Goal: Transaction & Acquisition: Purchase product/service

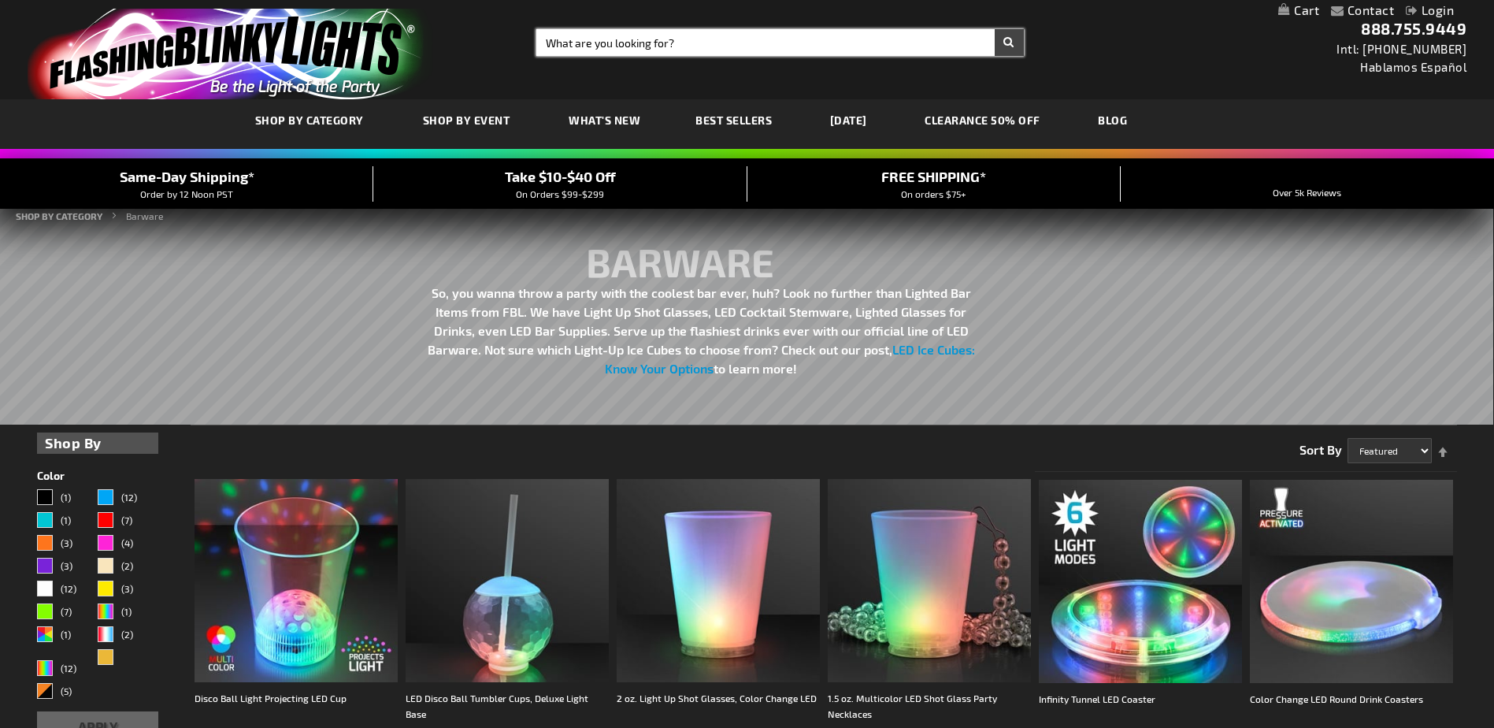
click at [597, 43] on input "Search" at bounding box center [779, 42] width 487 height 27
type input "heart wand"
click at [994, 29] on button "Search" at bounding box center [1008, 42] width 29 height 27
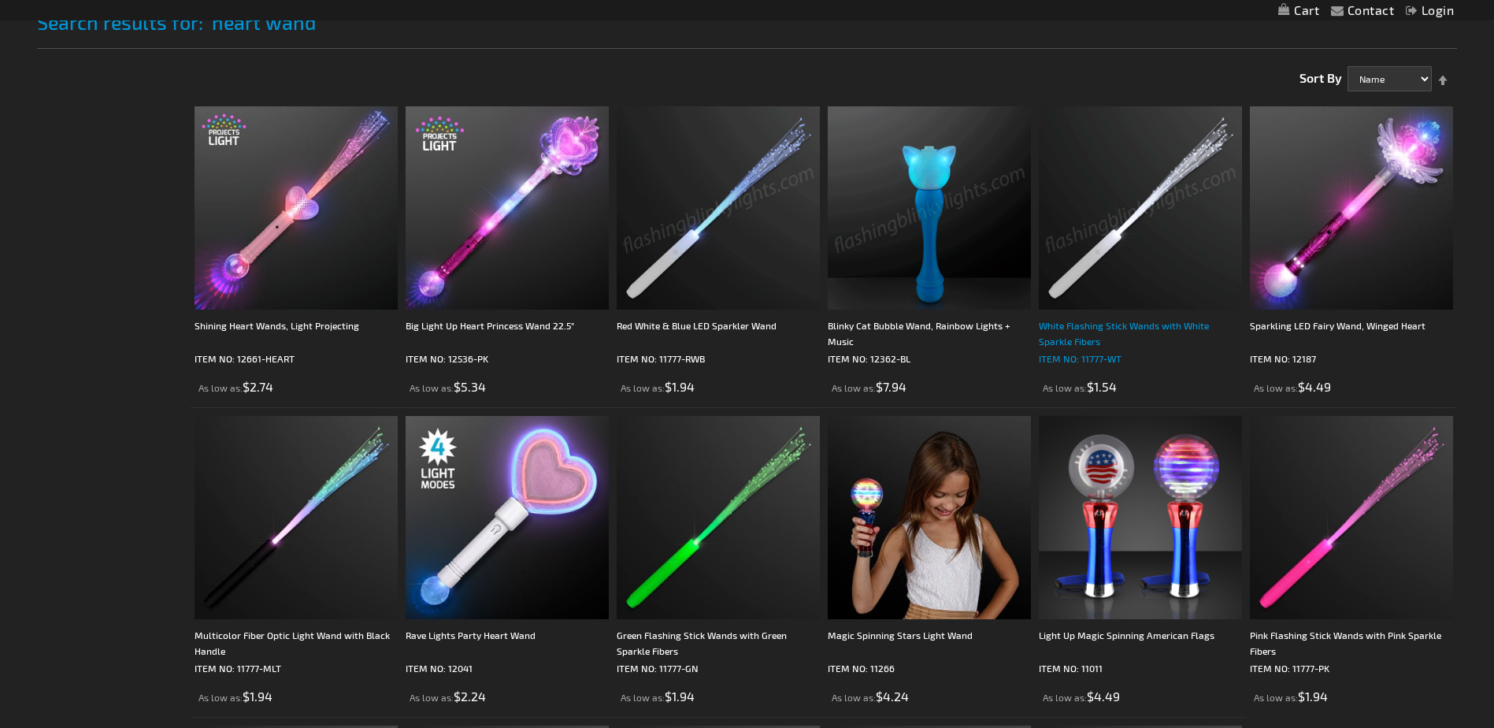
scroll to position [394, 0]
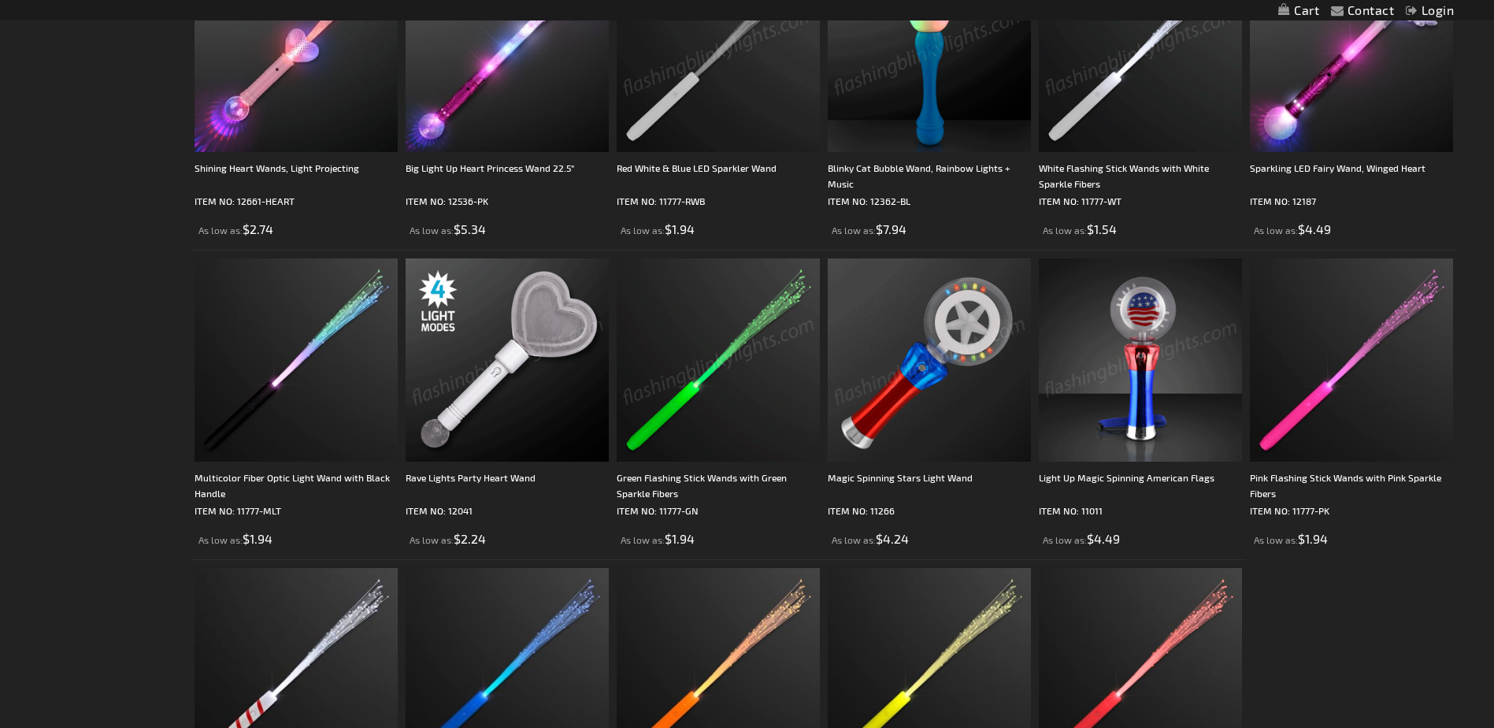
click at [525, 354] on img at bounding box center [506, 359] width 203 height 203
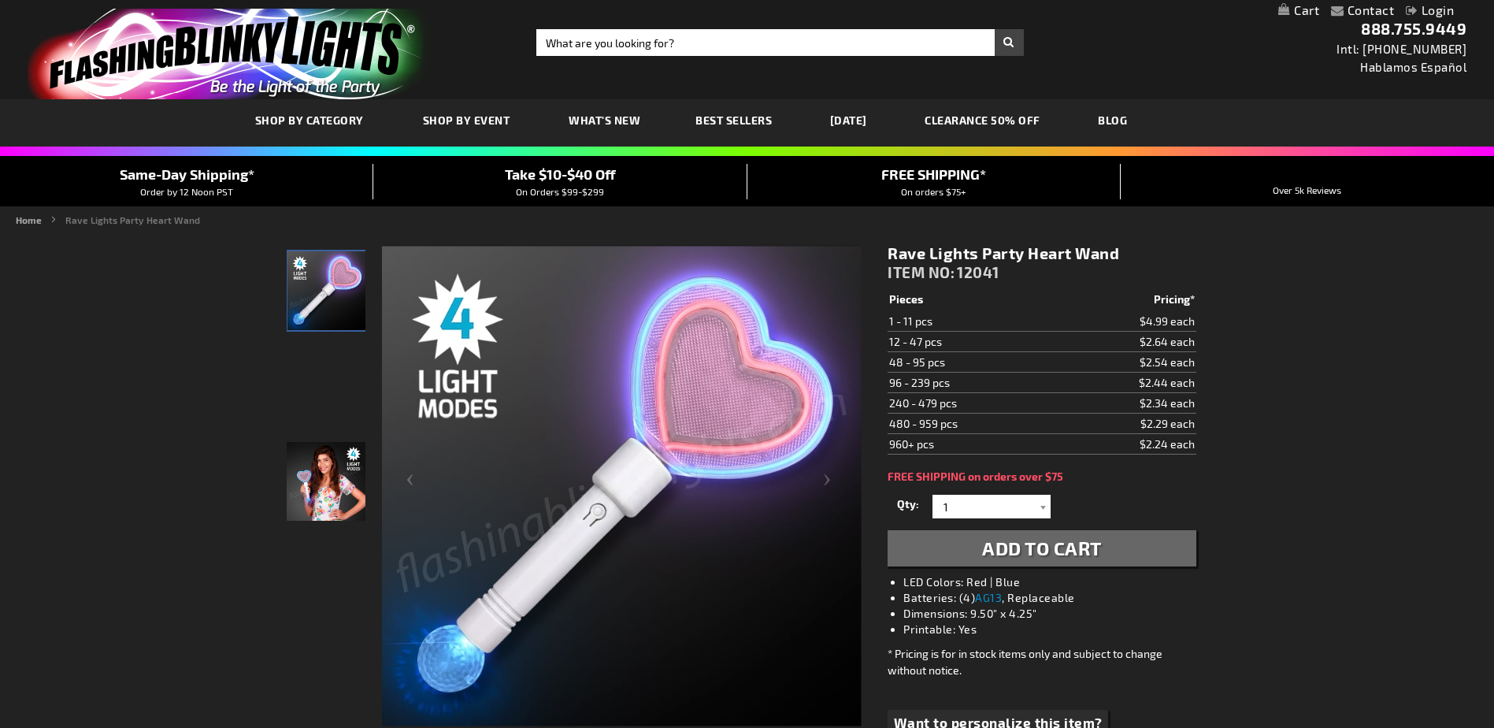
scroll to position [79, 0]
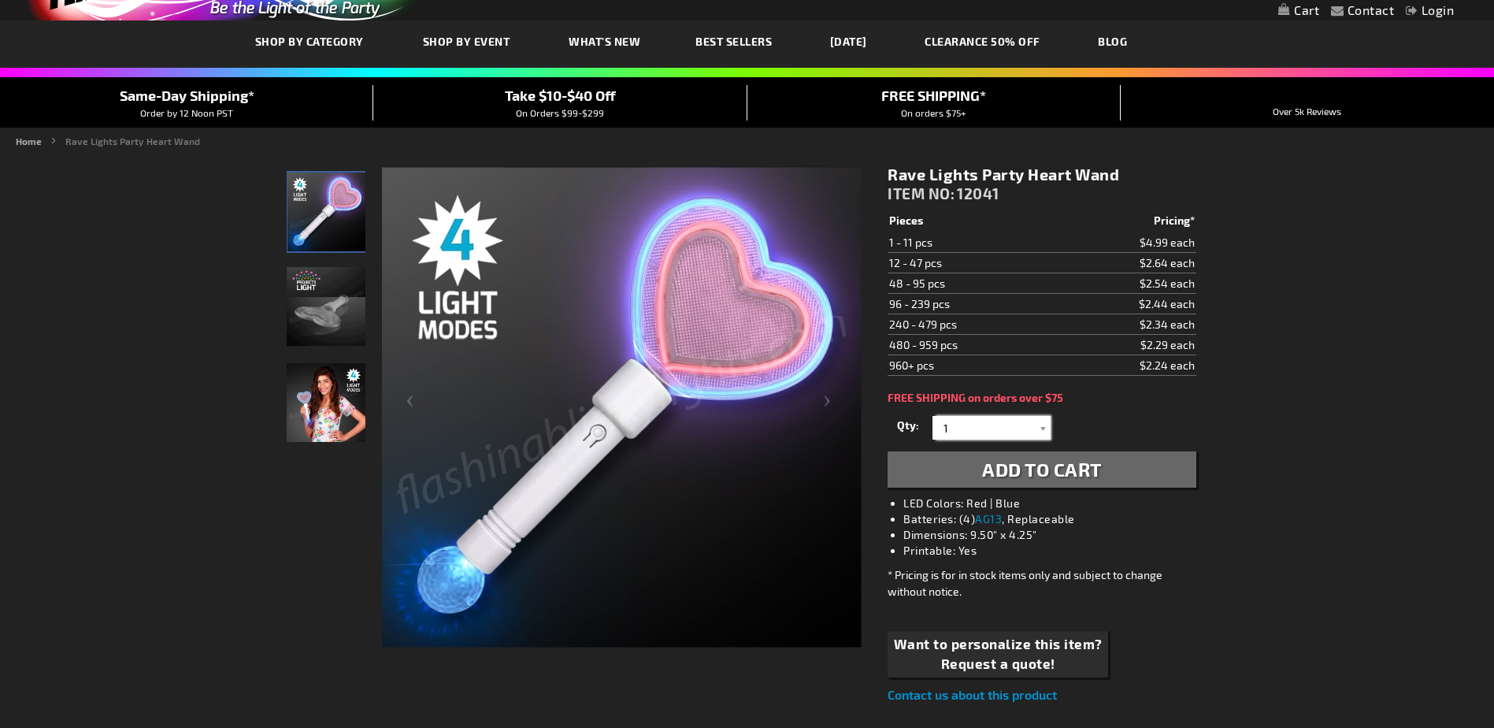
click at [968, 424] on input "1" at bounding box center [993, 428] width 114 height 24
type input "150"
click at [1049, 470] on span "Add to Cart" at bounding box center [1042, 468] width 120 height 23
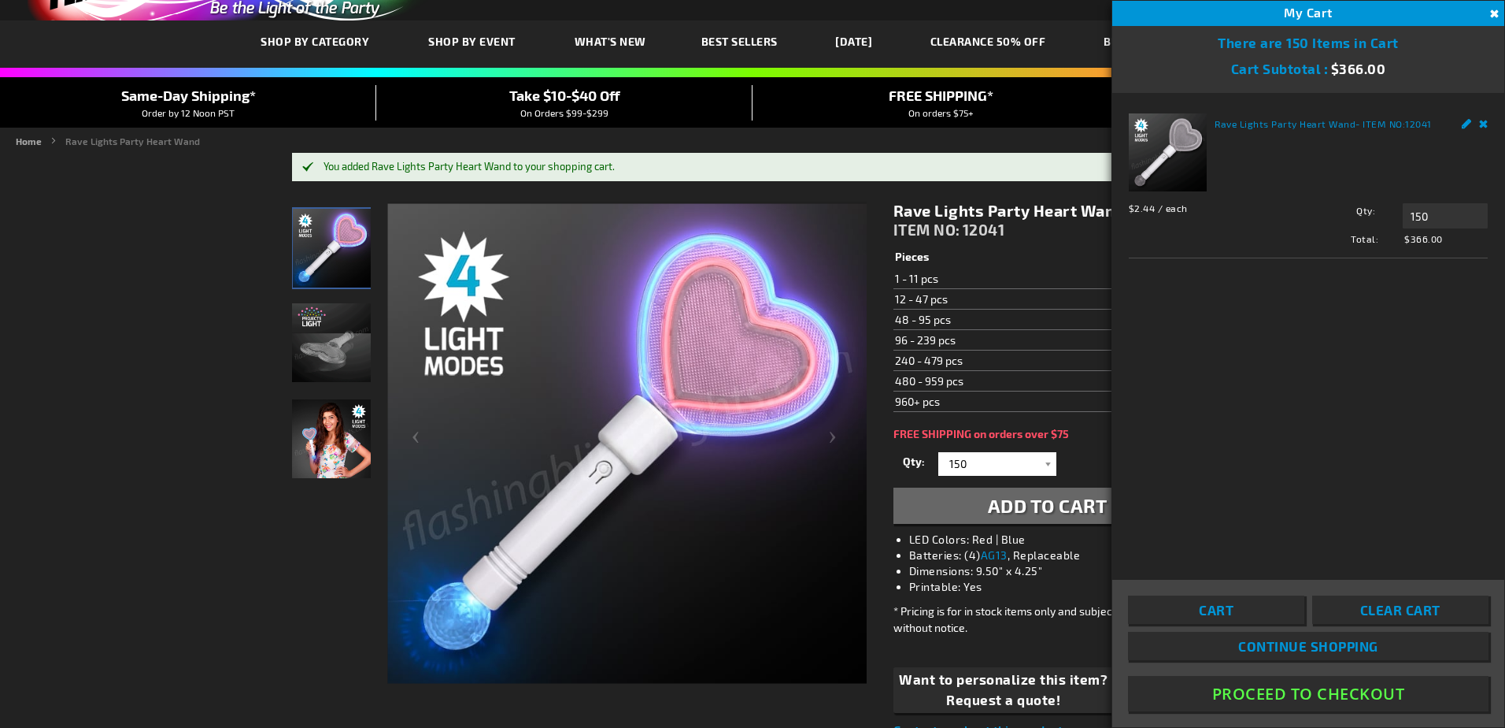
click at [1490, 10] on button "Close" at bounding box center [1492, 14] width 17 height 17
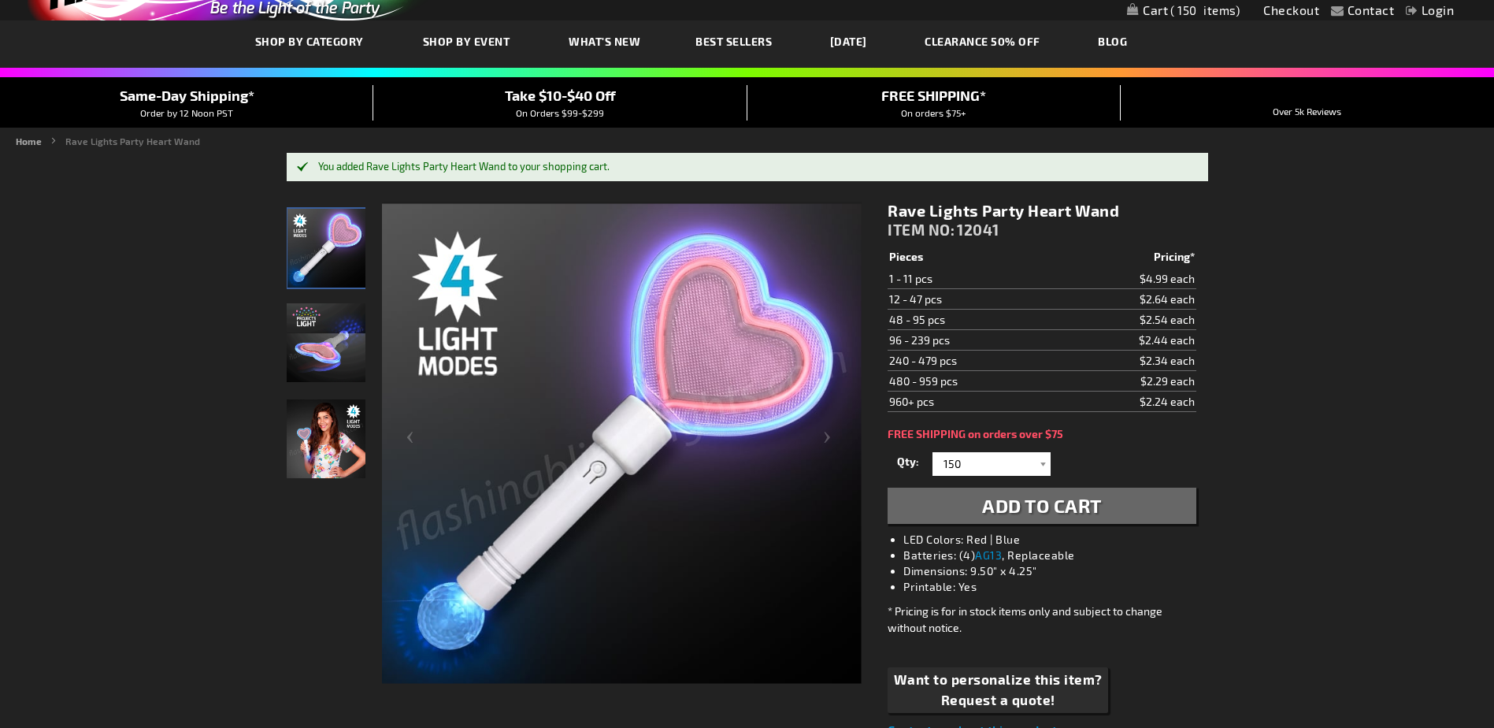
drag, startPoint x: 596, startPoint y: 174, endPoint x: 595, endPoint y: 165, distance: 9.5
click at [596, 173] on div "You added Rave Lights Party Heart Wand to your shopping cart." at bounding box center [747, 167] width 921 height 28
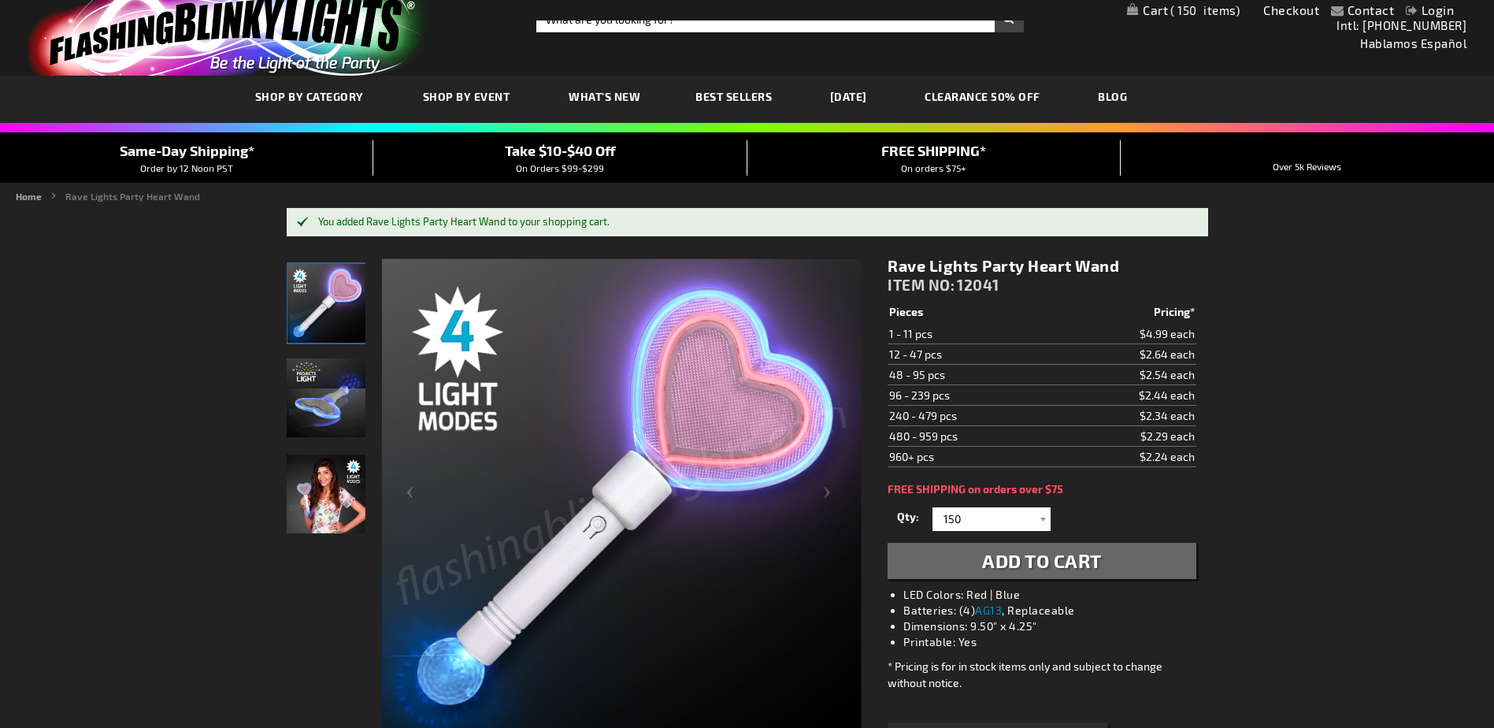
scroll to position [0, 0]
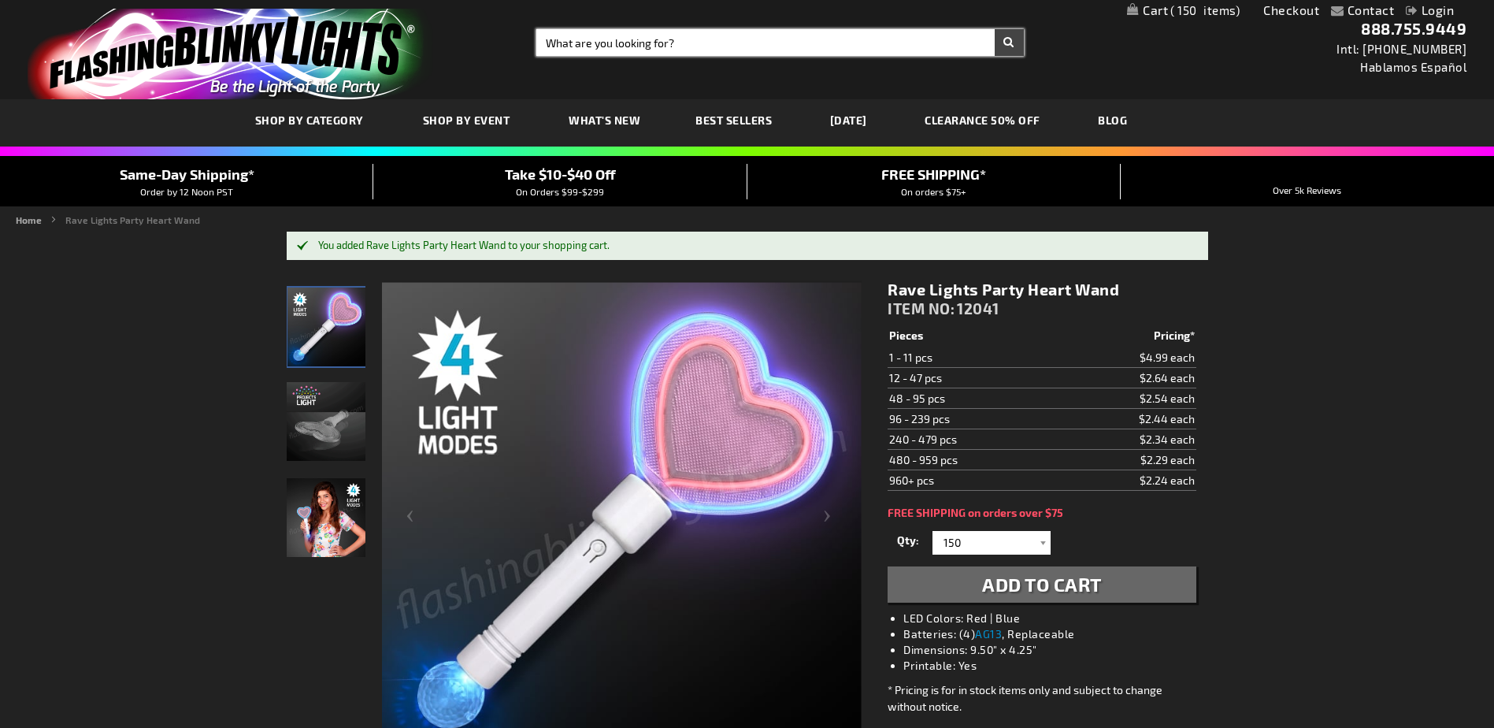
click at [661, 41] on input "Search" at bounding box center [779, 42] width 487 height 27
type input "luminary bags"
click at [994, 29] on button "Search" at bounding box center [1008, 42] width 29 height 27
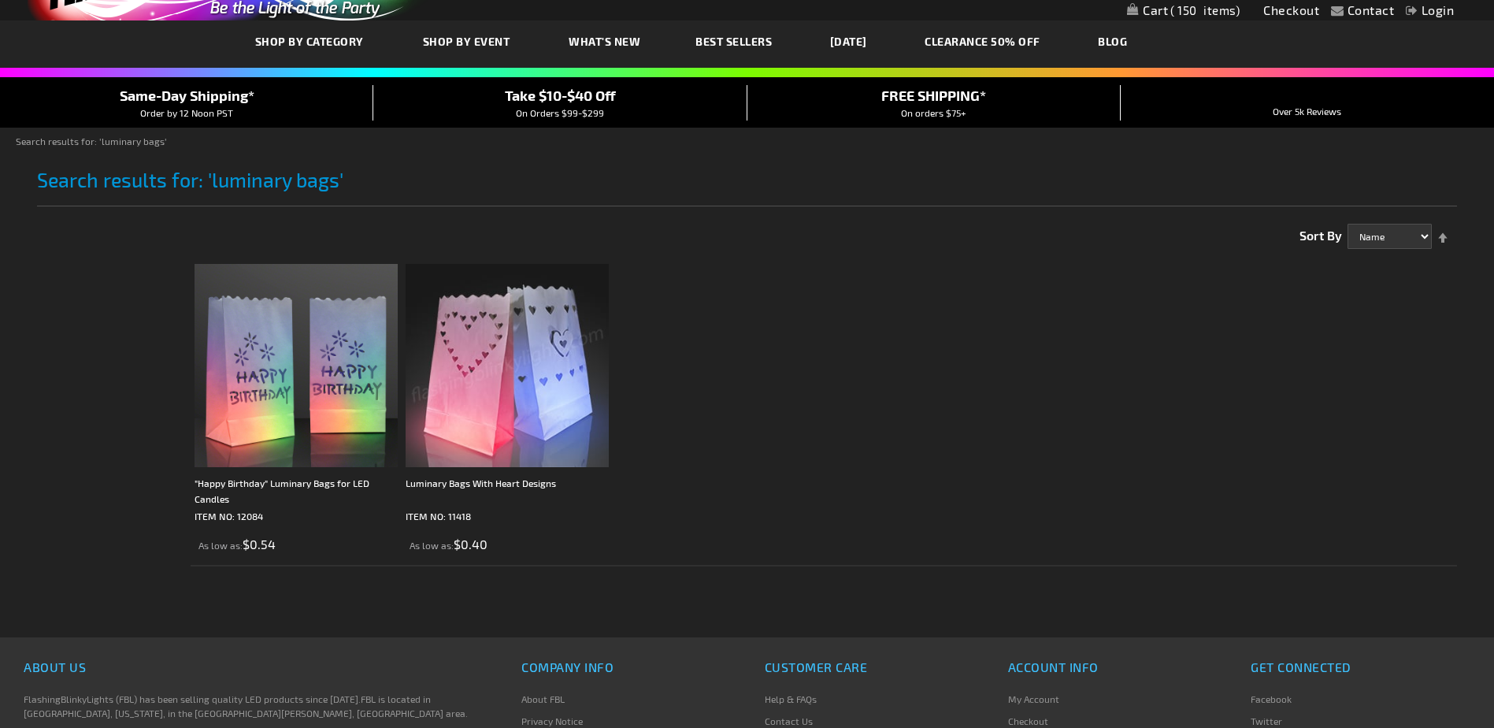
click at [487, 396] on img at bounding box center [506, 365] width 203 height 203
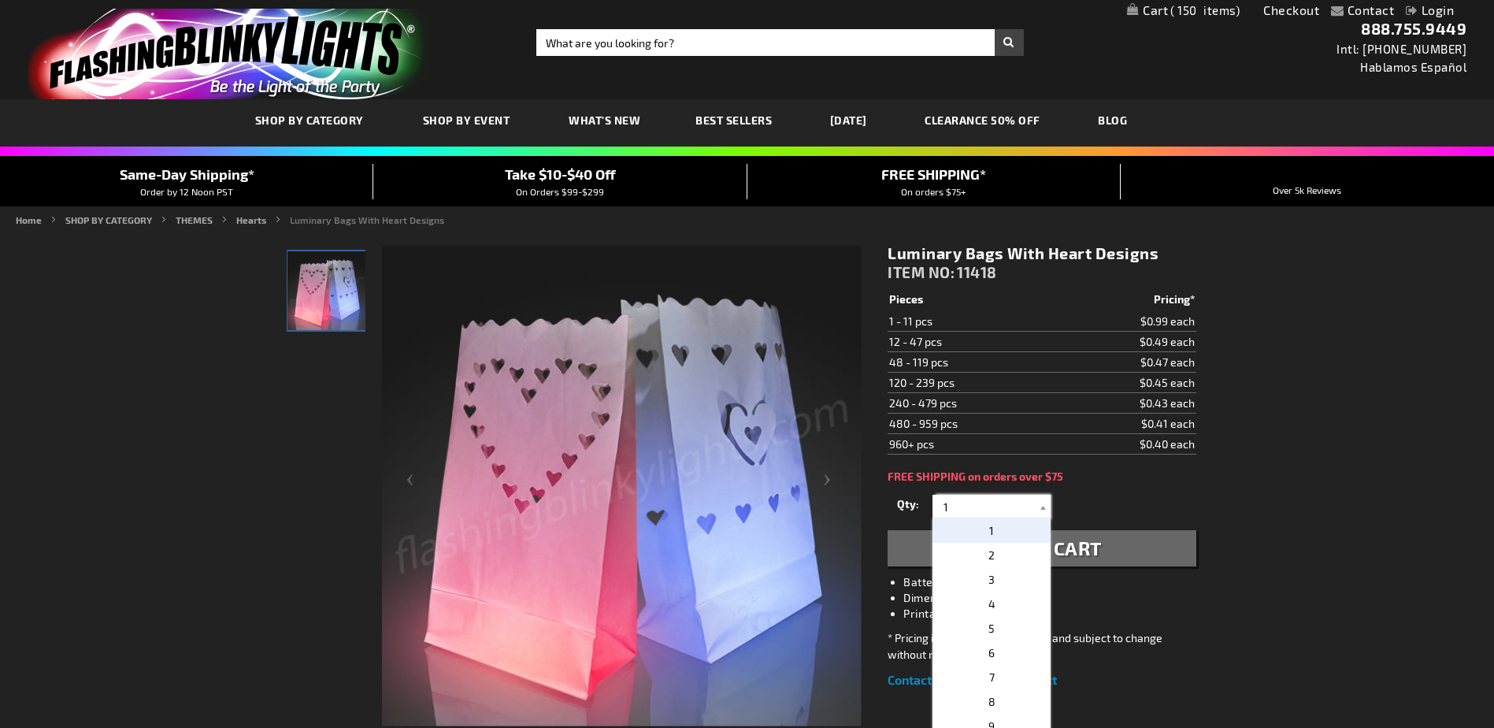
drag, startPoint x: 969, startPoint y: 505, endPoint x: 901, endPoint y: 509, distance: 68.6
click at [901, 509] on div "Qty 1 2 3 4 5 6 7 8 9 10 11 12 24 36 48 60 72 84 96 108 120 132 144 156 168" at bounding box center [1041, 506] width 308 height 31
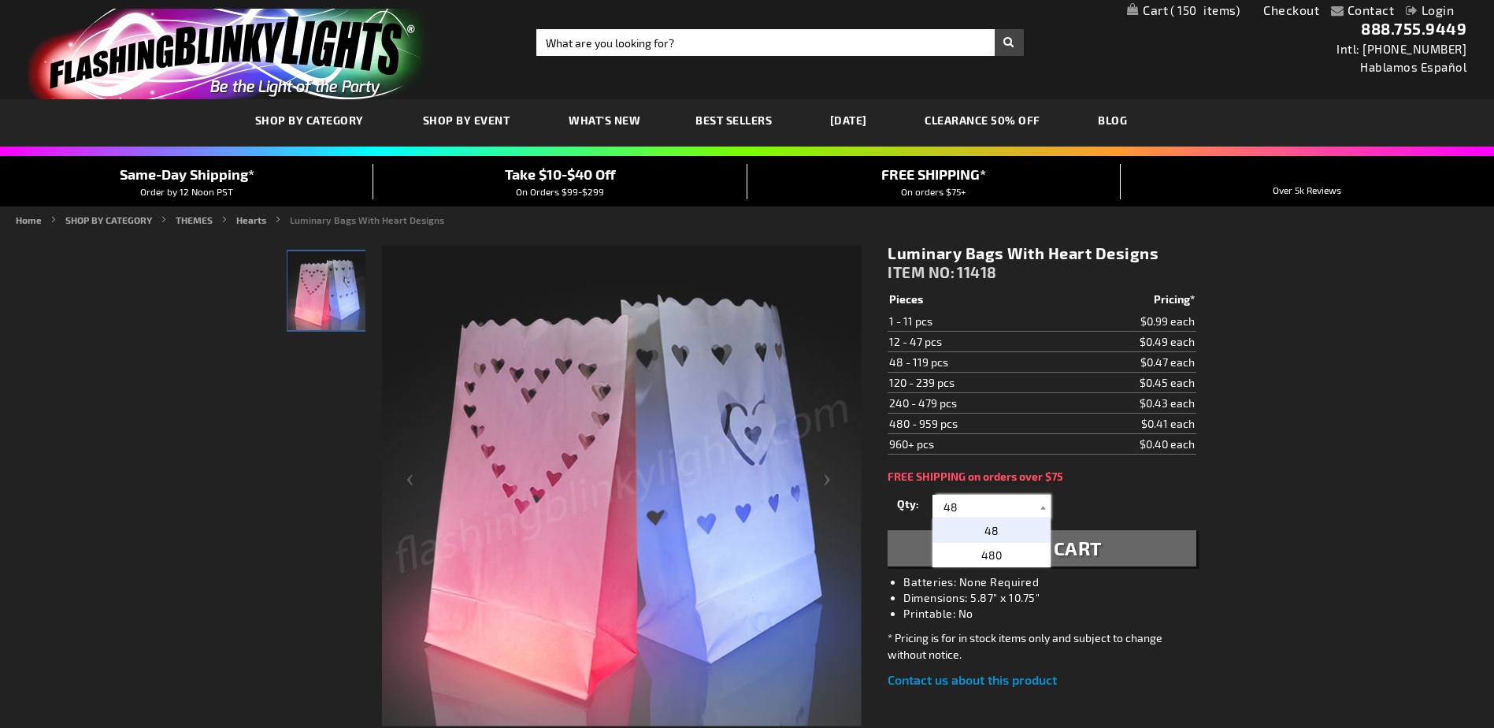
type input "48"
click at [1123, 542] on button "Add to Cart" at bounding box center [1041, 548] width 308 height 36
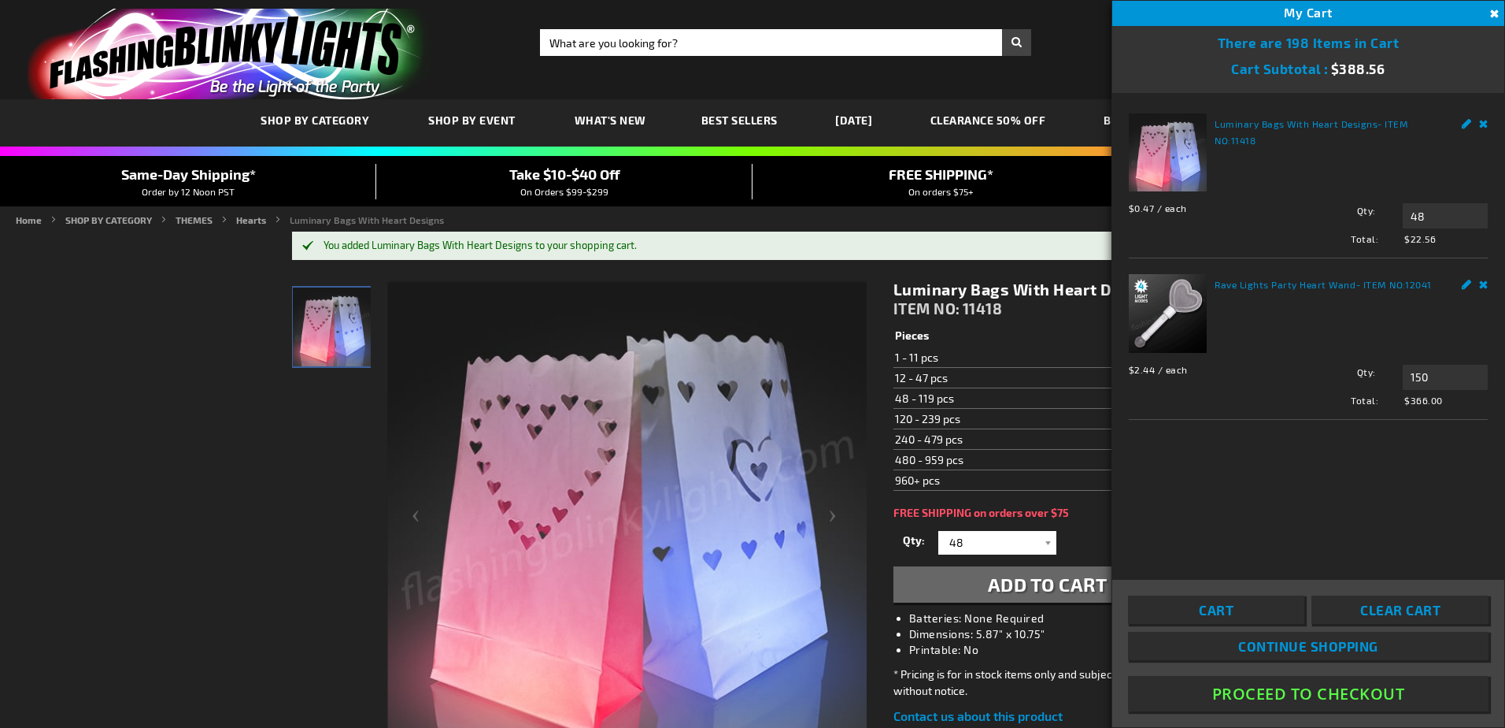
click at [1493, 14] on button "Close" at bounding box center [1492, 14] width 17 height 17
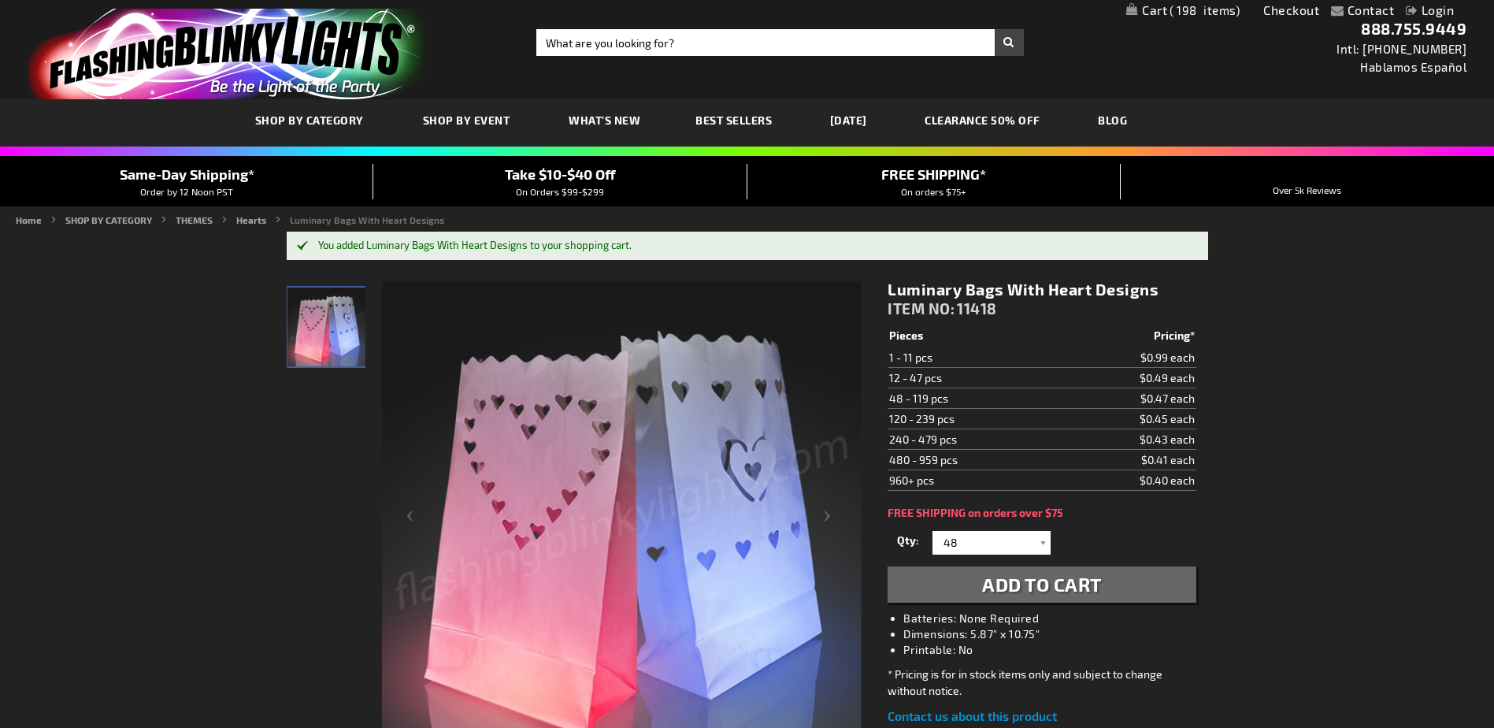
click at [1201, 13] on span "198" at bounding box center [1204, 10] width 70 height 14
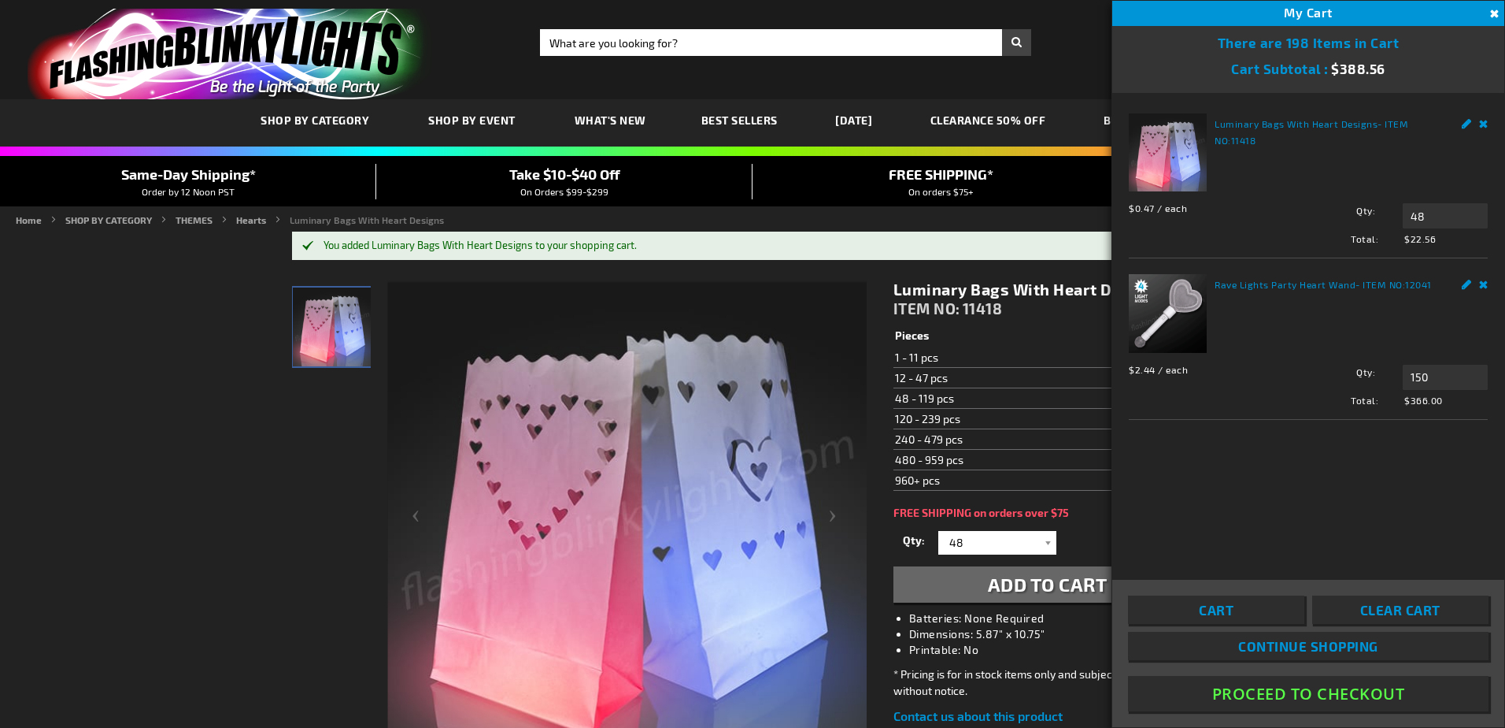
click at [1375, 697] on button "Proceed To Checkout" at bounding box center [1308, 693] width 361 height 35
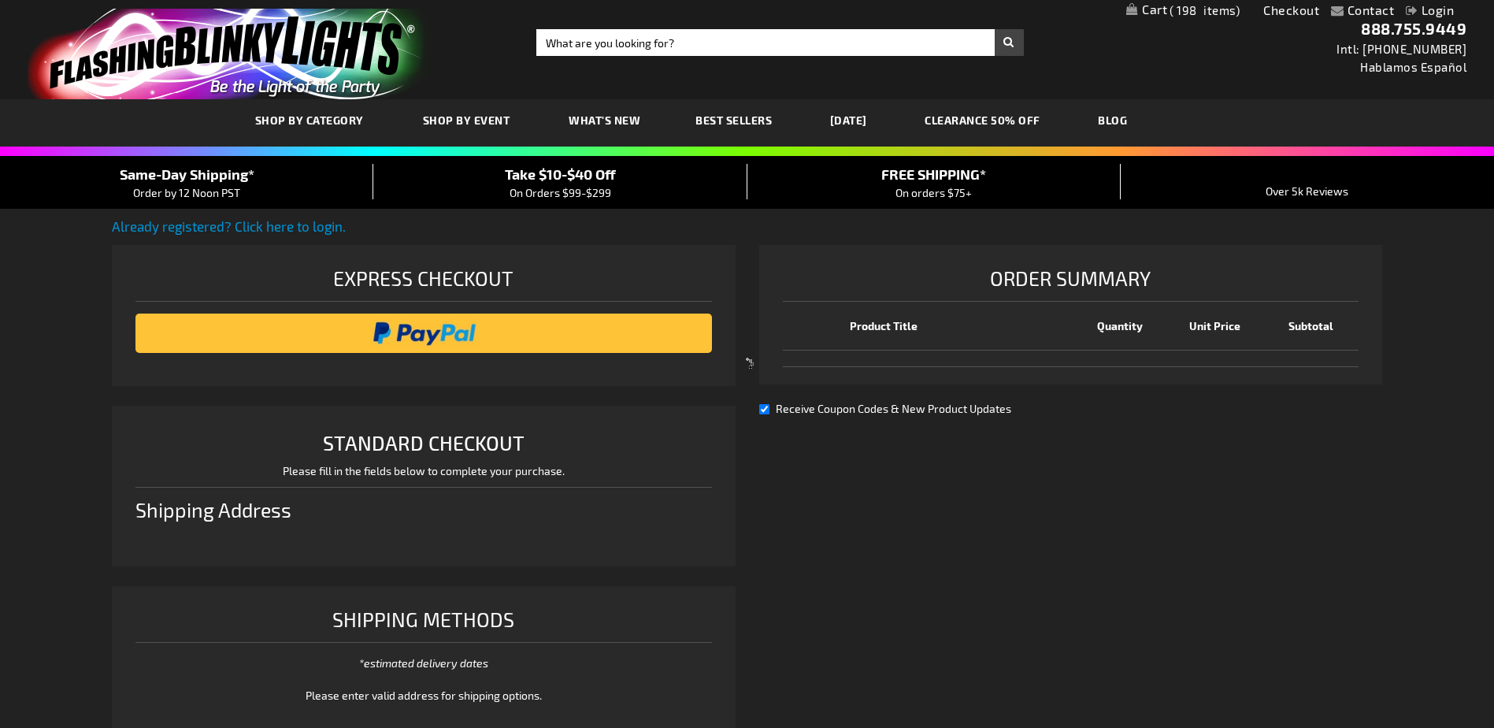
select select "US"
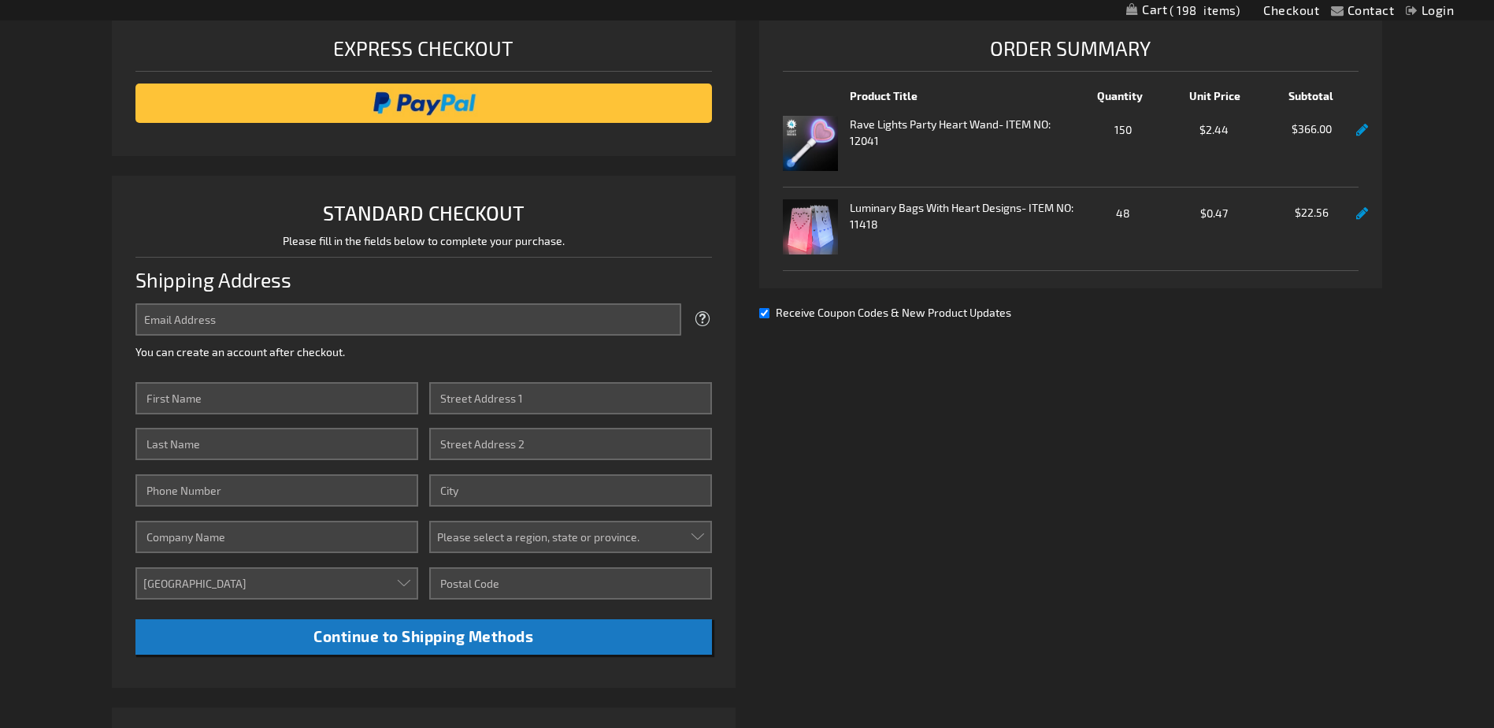
scroll to position [236, 0]
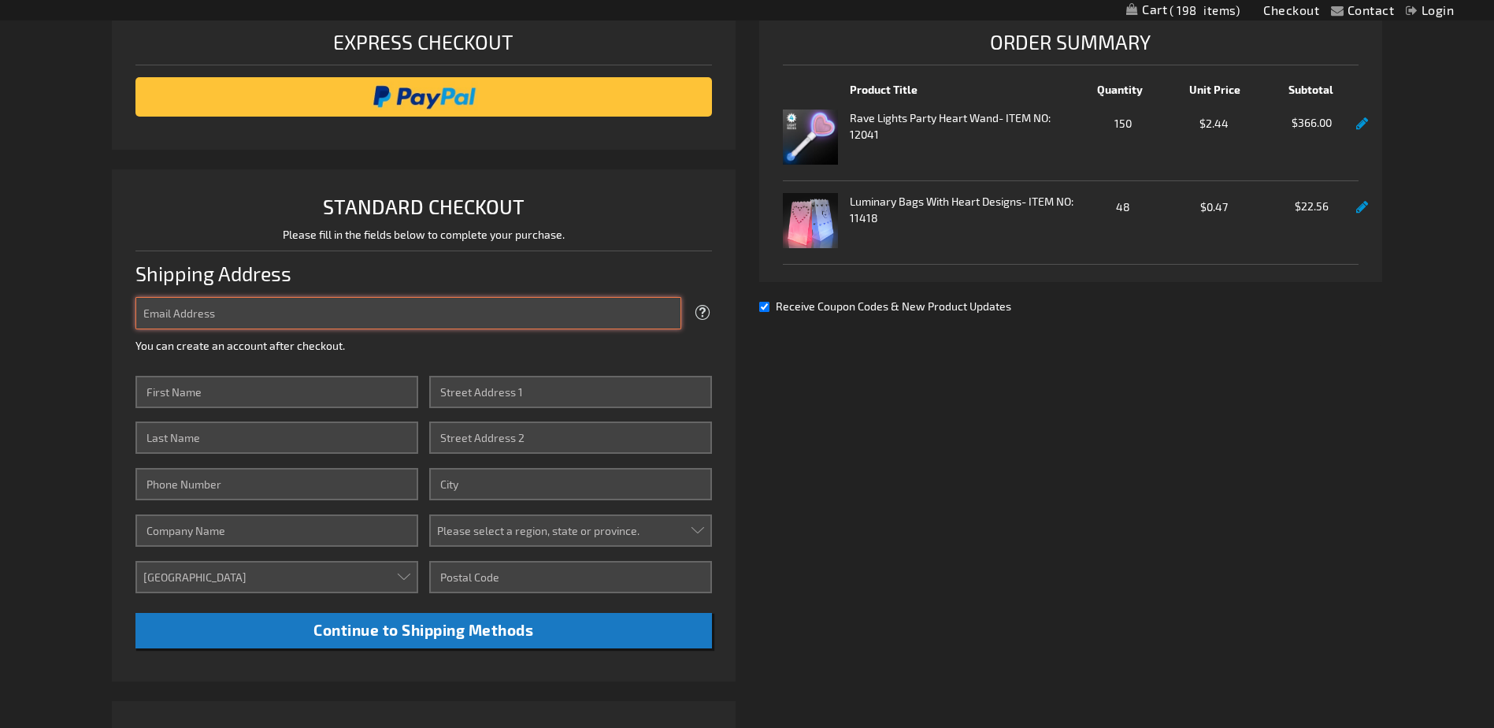
click at [232, 308] on input "Email Address" at bounding box center [407, 313] width 545 height 32
type input "[EMAIL_ADDRESS][DOMAIN_NAME]"
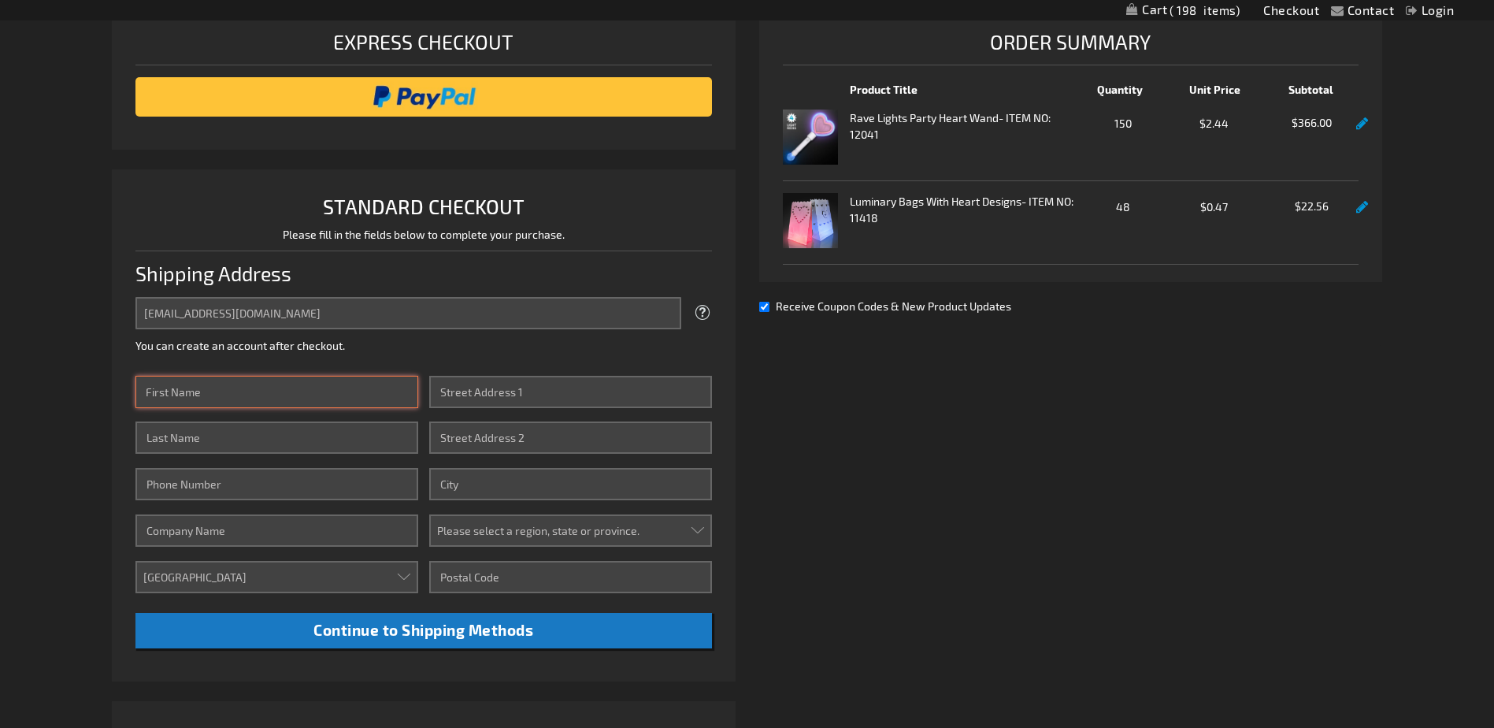
click at [247, 401] on input "First Name" at bounding box center [276, 392] width 282 height 32
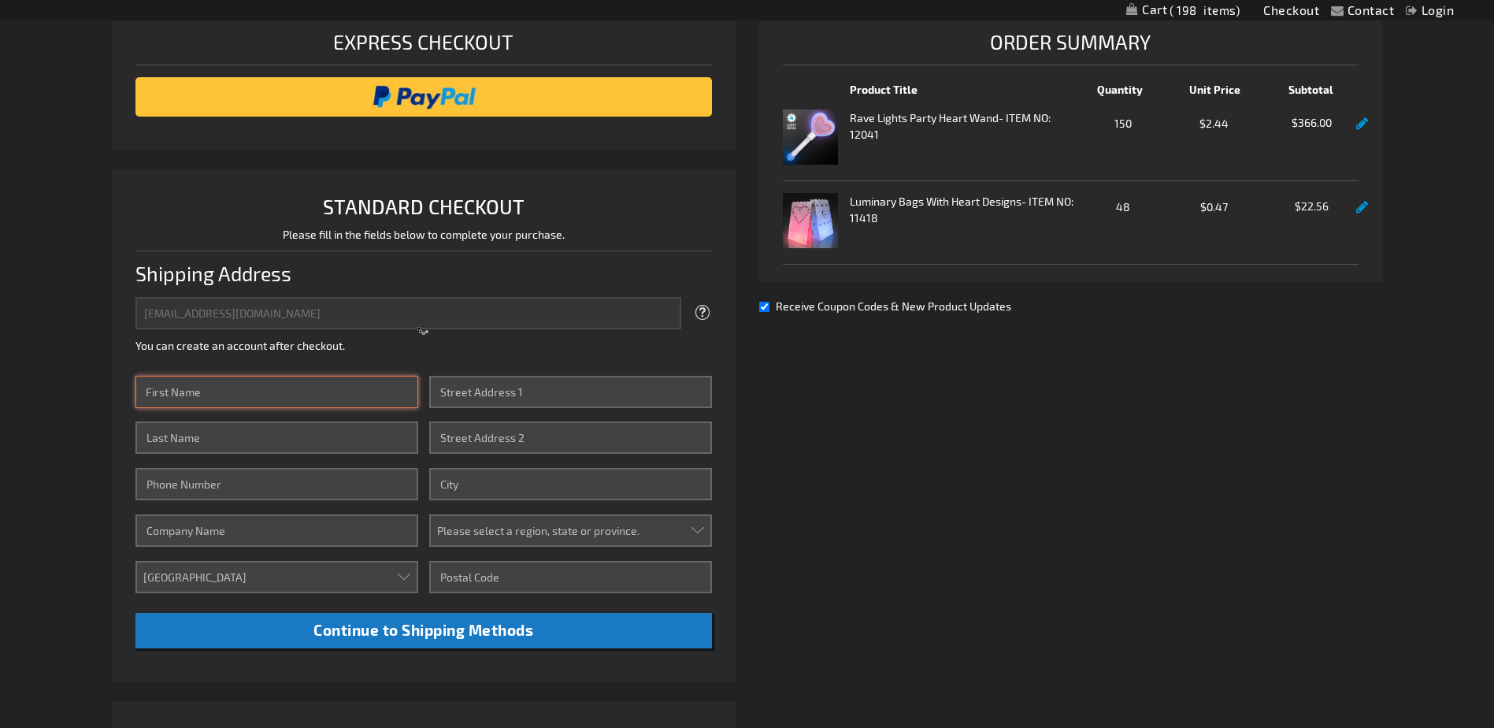
type input "Karissa"
type input "[PERSON_NAME]"
type input "9096535091"
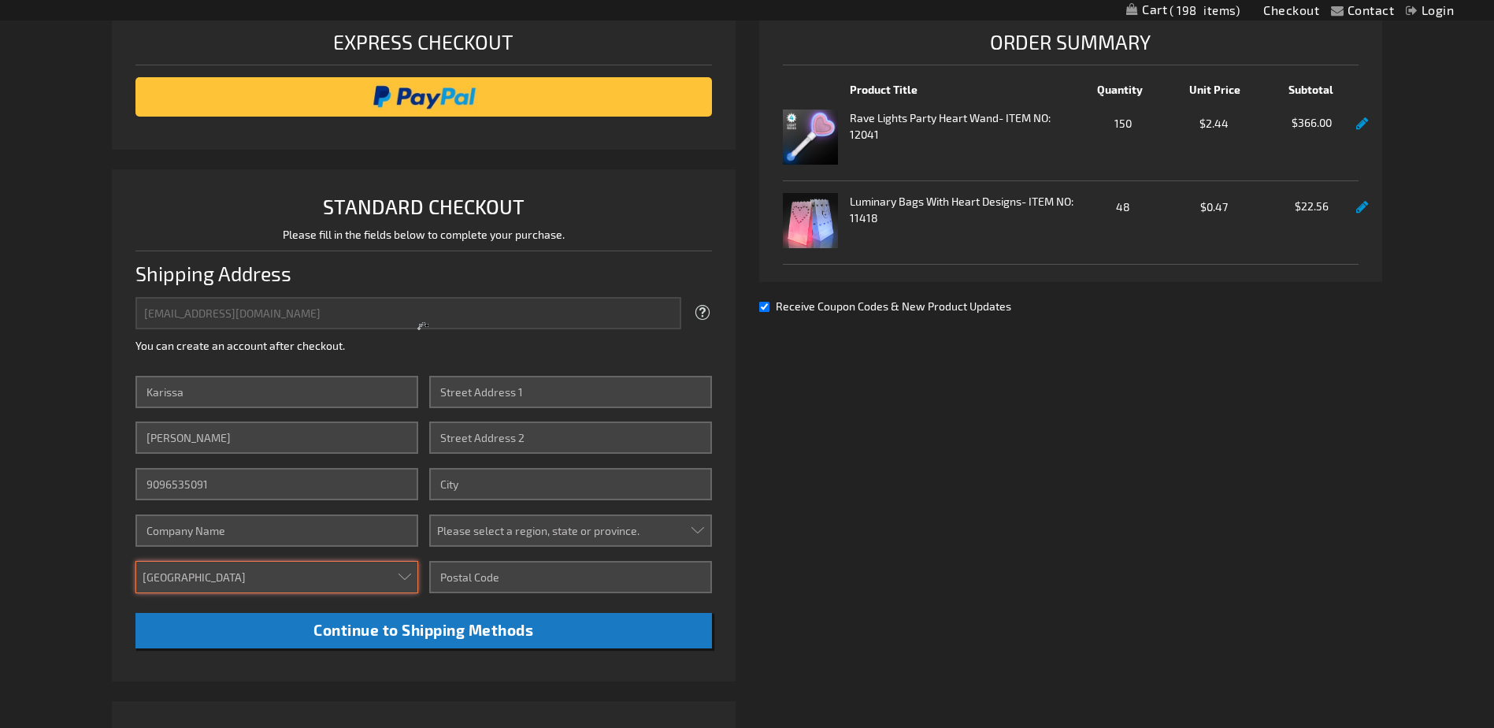
type input "1405 E Washington St"
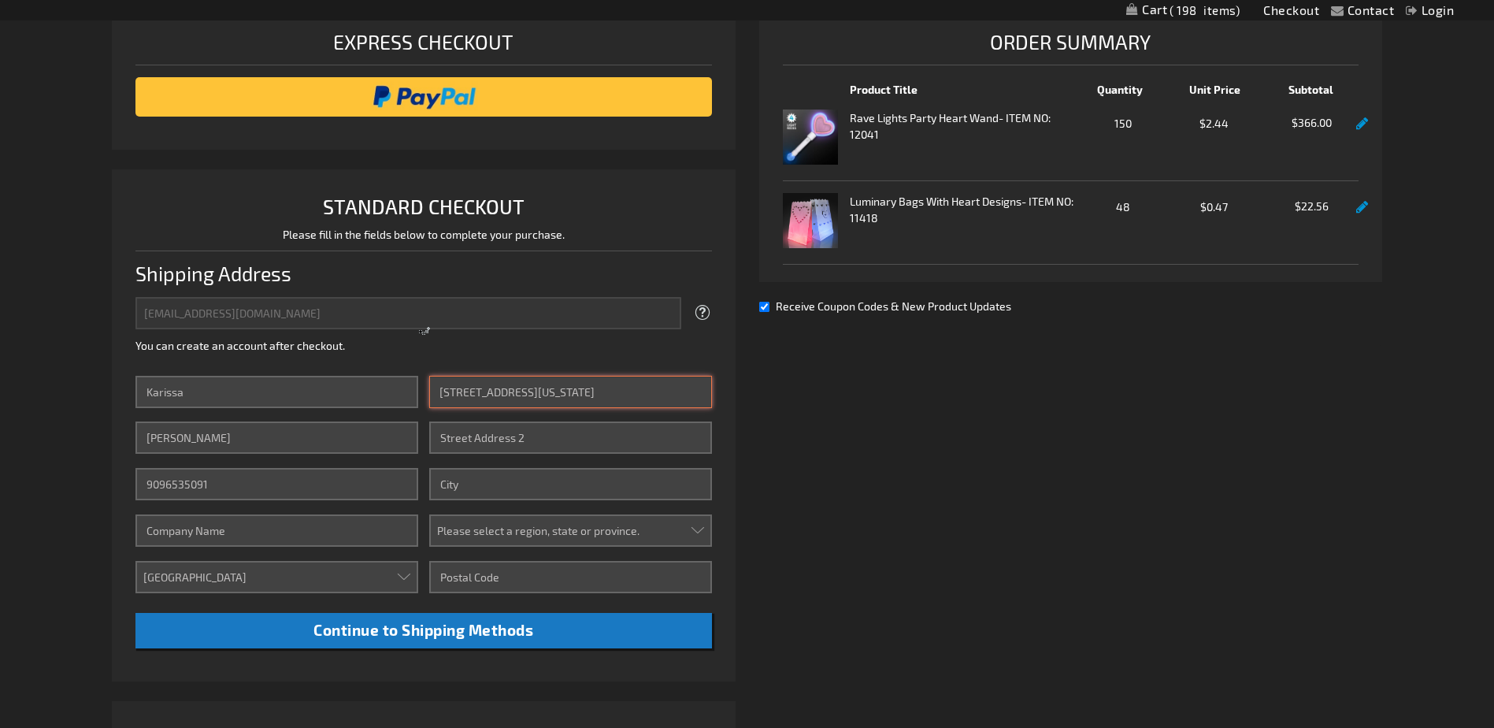
type input "1405 E Washington St"
type input "Colton"
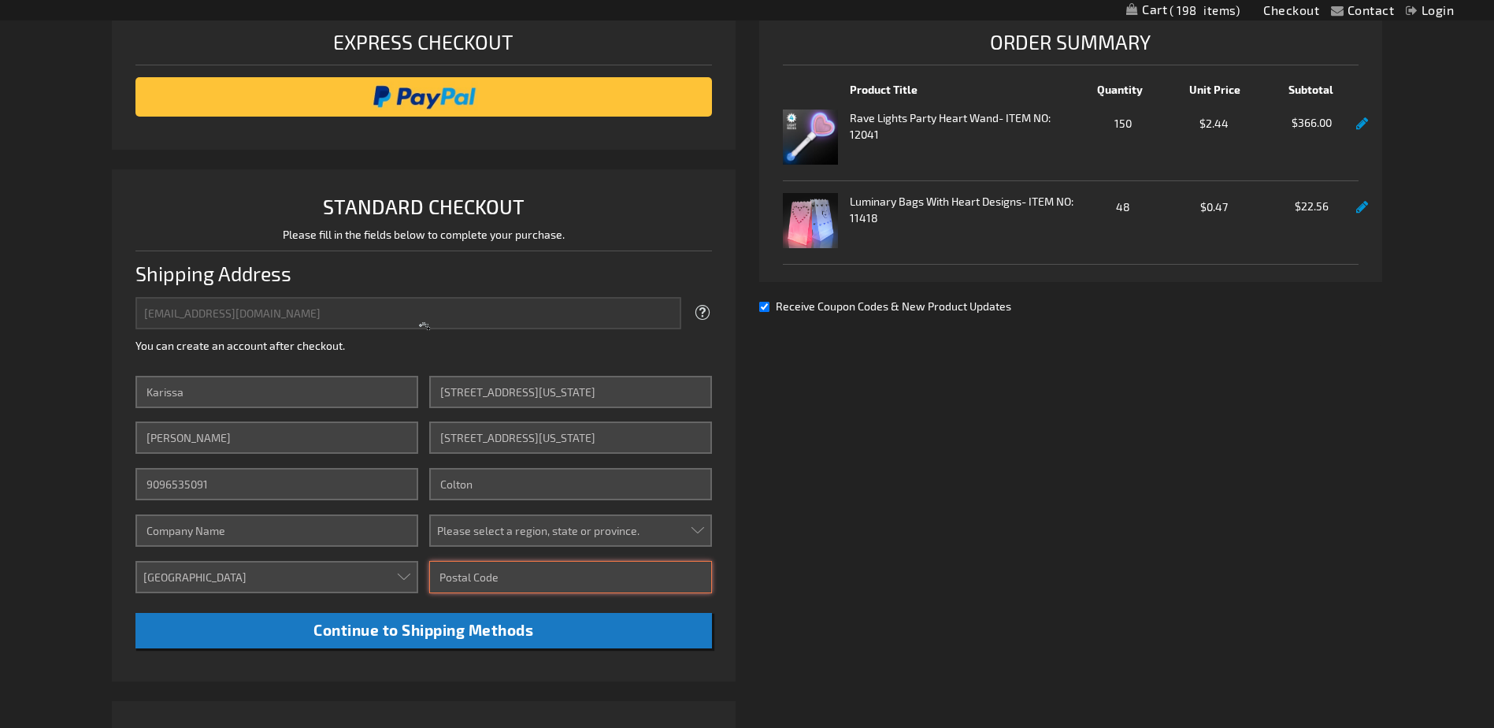
type input "92324"
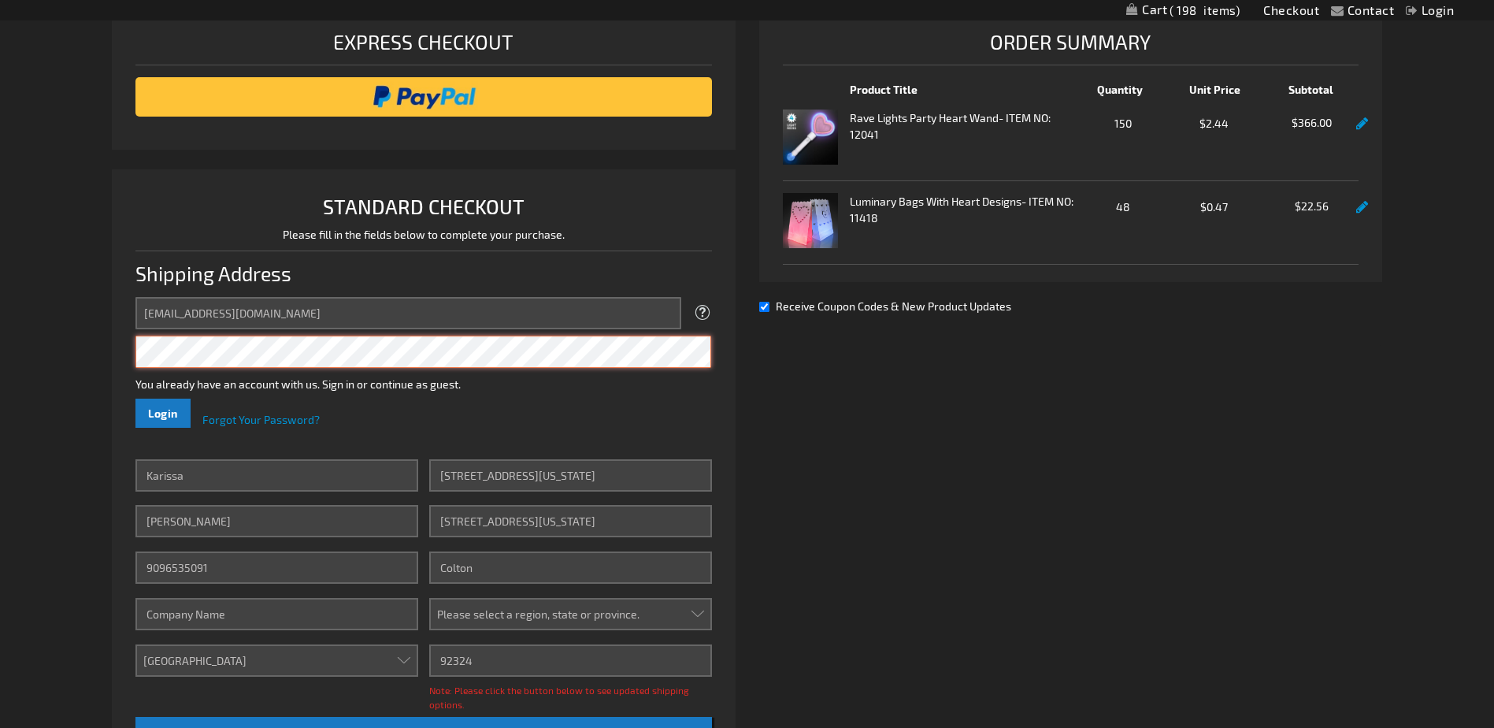
click at [135, 398] on button "Login" at bounding box center [162, 412] width 55 height 29
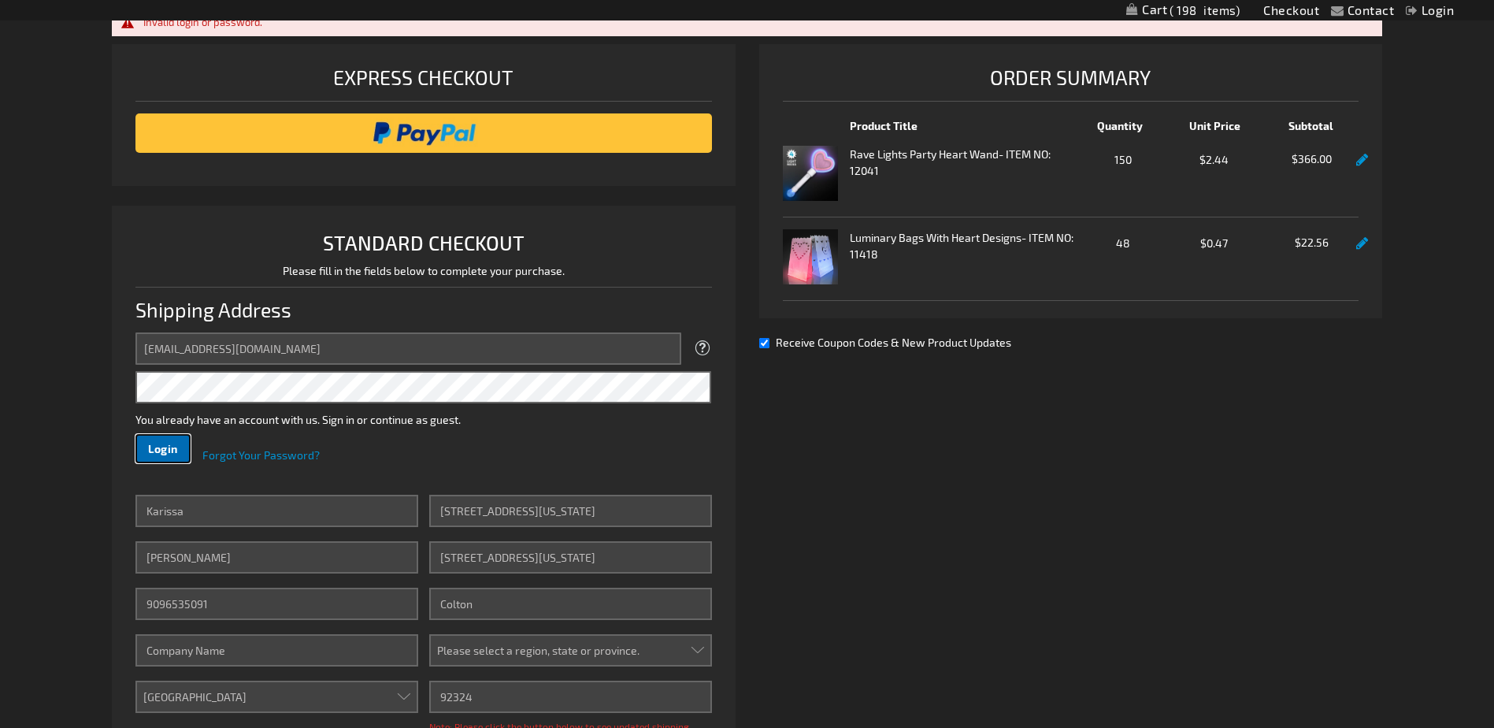
click at [169, 451] on span "Login" at bounding box center [163, 448] width 30 height 13
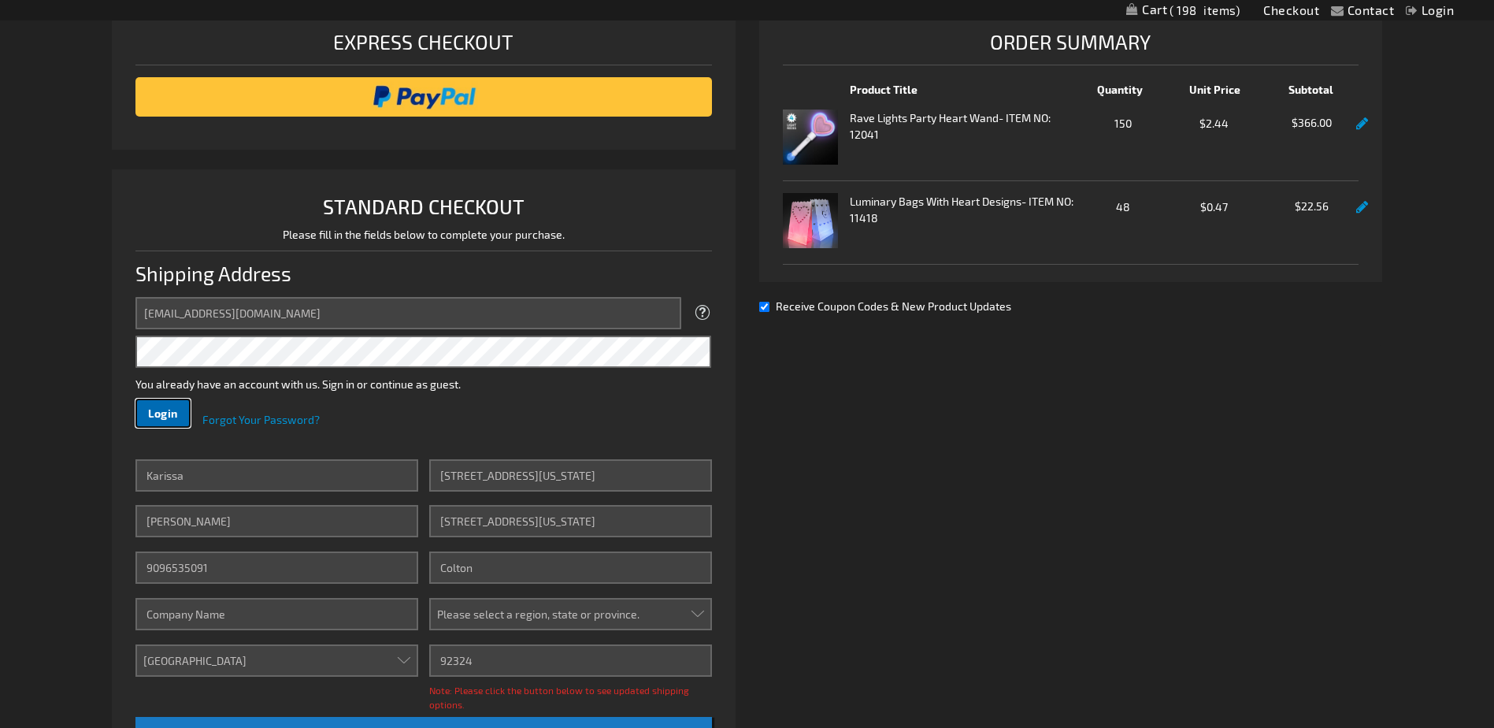
click at [154, 409] on span "Login" at bounding box center [163, 412] width 30 height 13
click at [275, 420] on span "Forgot Your Password?" at bounding box center [260, 419] width 117 height 13
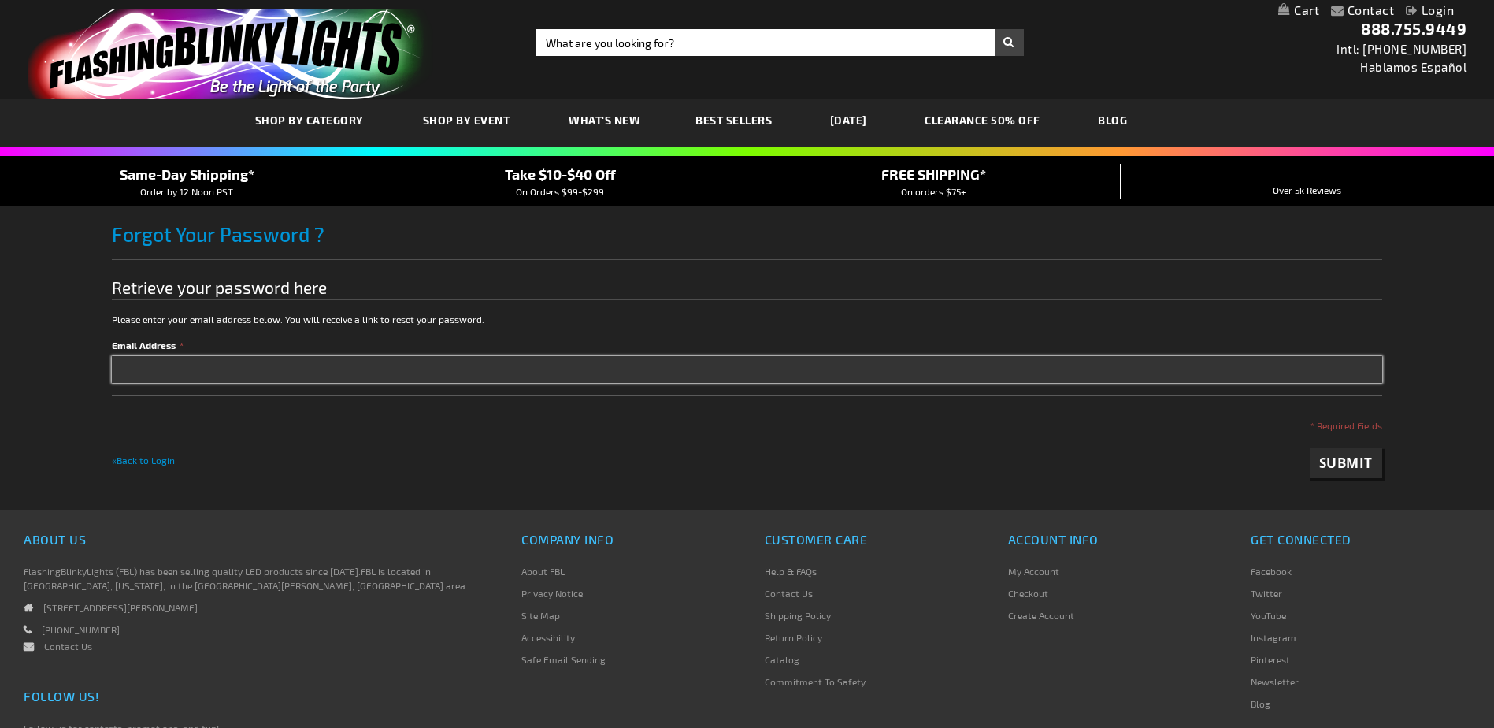
click at [265, 378] on input "Email Address" at bounding box center [746, 369] width 1269 height 27
type input "karissa@fiestavillage.com"
click at [1358, 466] on span "Submit" at bounding box center [1346, 463] width 54 height 18
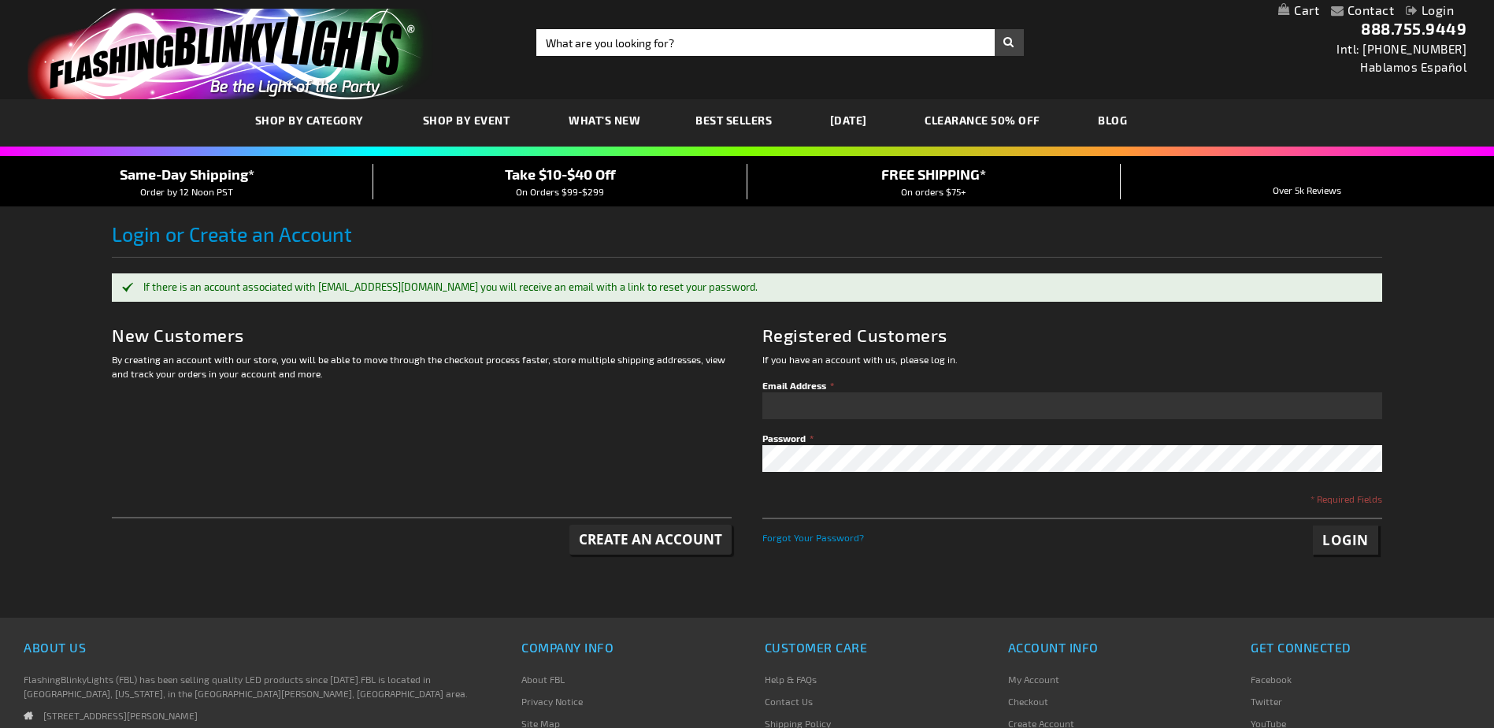
click at [1441, 3] on link "Login" at bounding box center [1429, 9] width 48 height 15
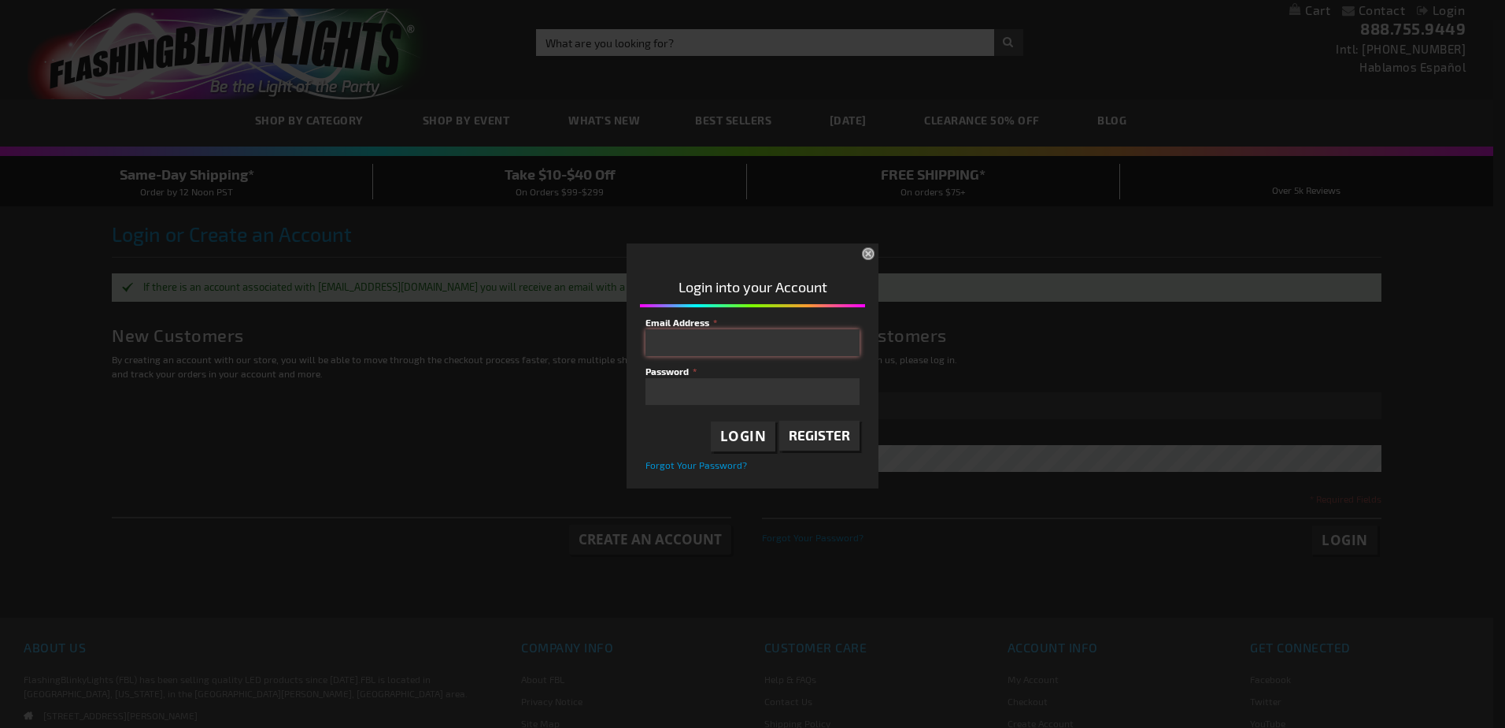
click at [726, 332] on input "Email Address" at bounding box center [753, 342] width 214 height 27
type input "[EMAIL_ADDRESS][DOMAIN_NAME]"
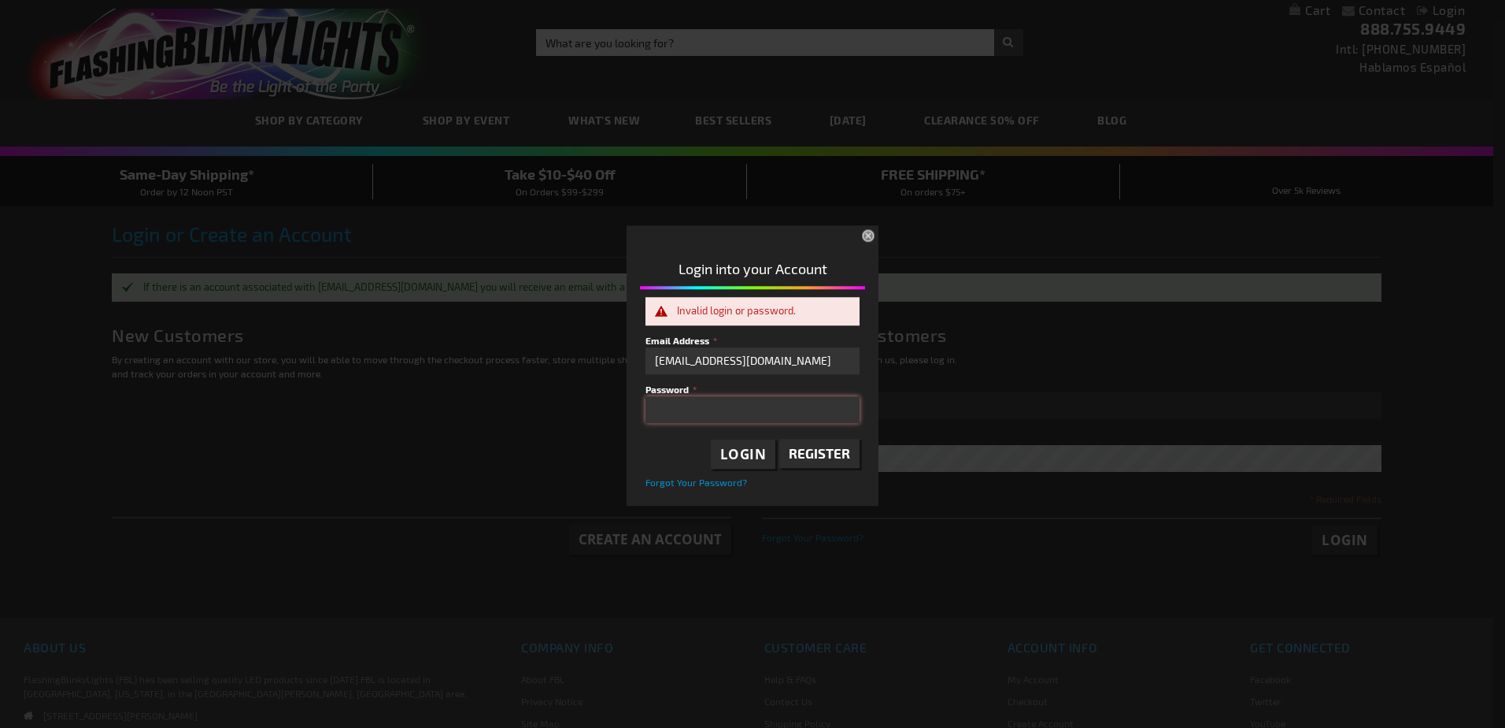
click at [531, 413] on div "Please complete your information below to login. Please complete your informati…" at bounding box center [752, 363] width 1493 height 284
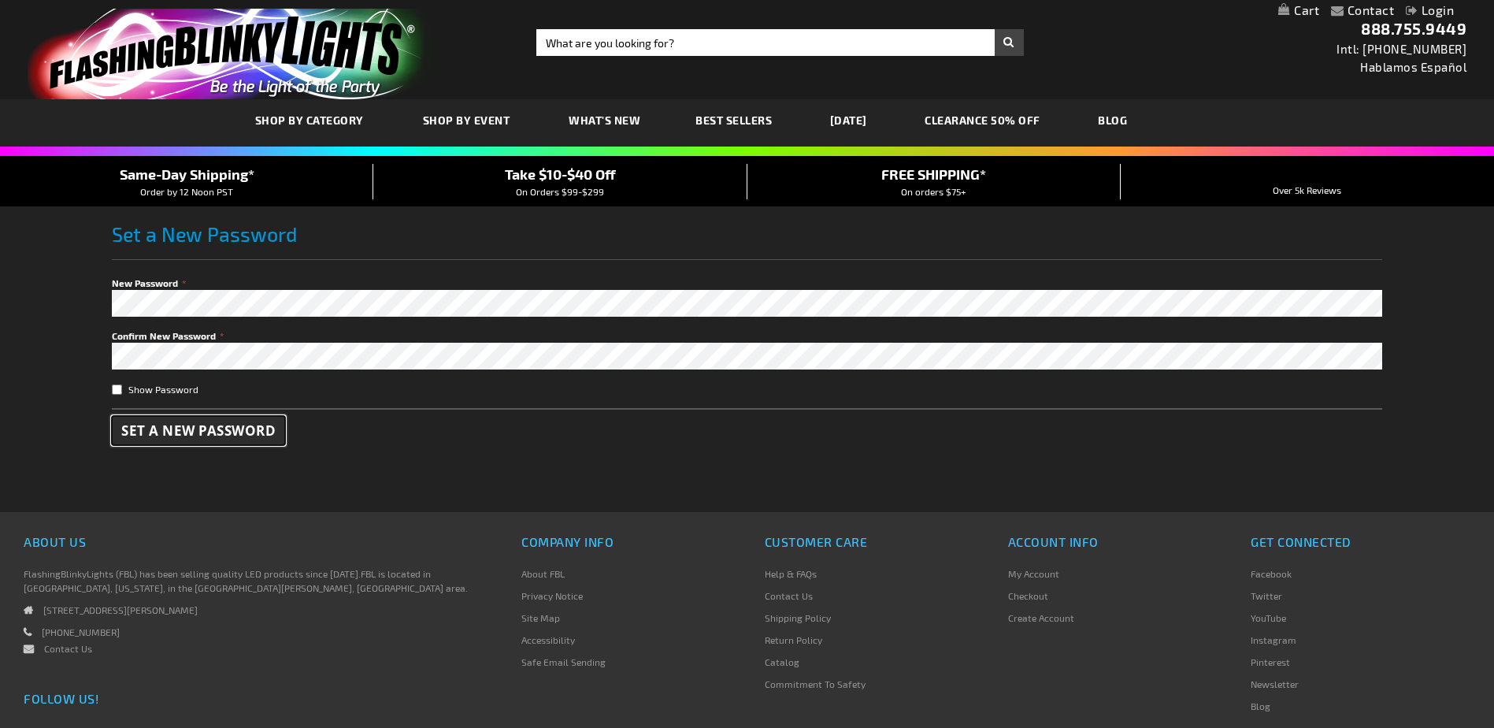
click at [270, 434] on span "Set a New Password" at bounding box center [198, 430] width 154 height 18
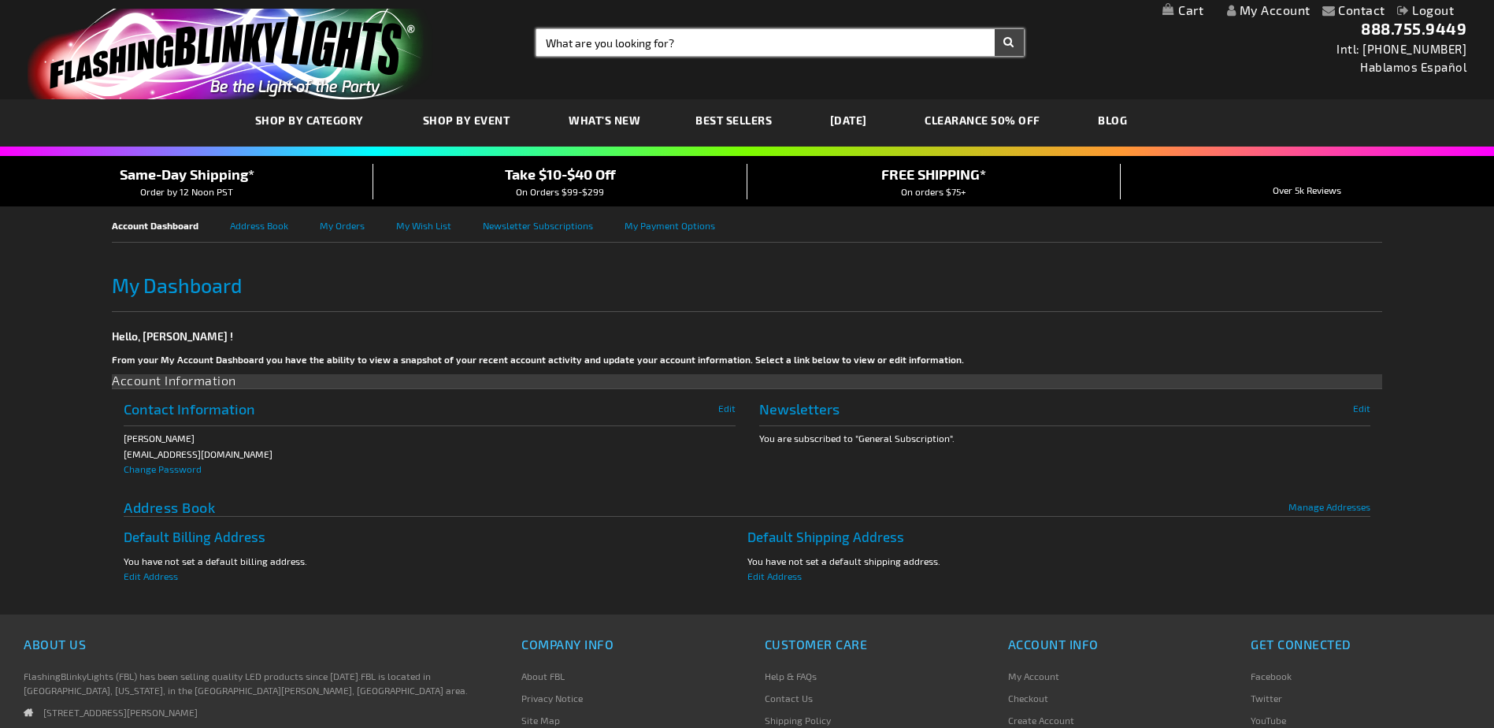
click at [710, 43] on input "Search" at bounding box center [779, 42] width 487 height 27
type input "heart wand"
click at [994, 29] on button "Search" at bounding box center [1008, 42] width 29 height 27
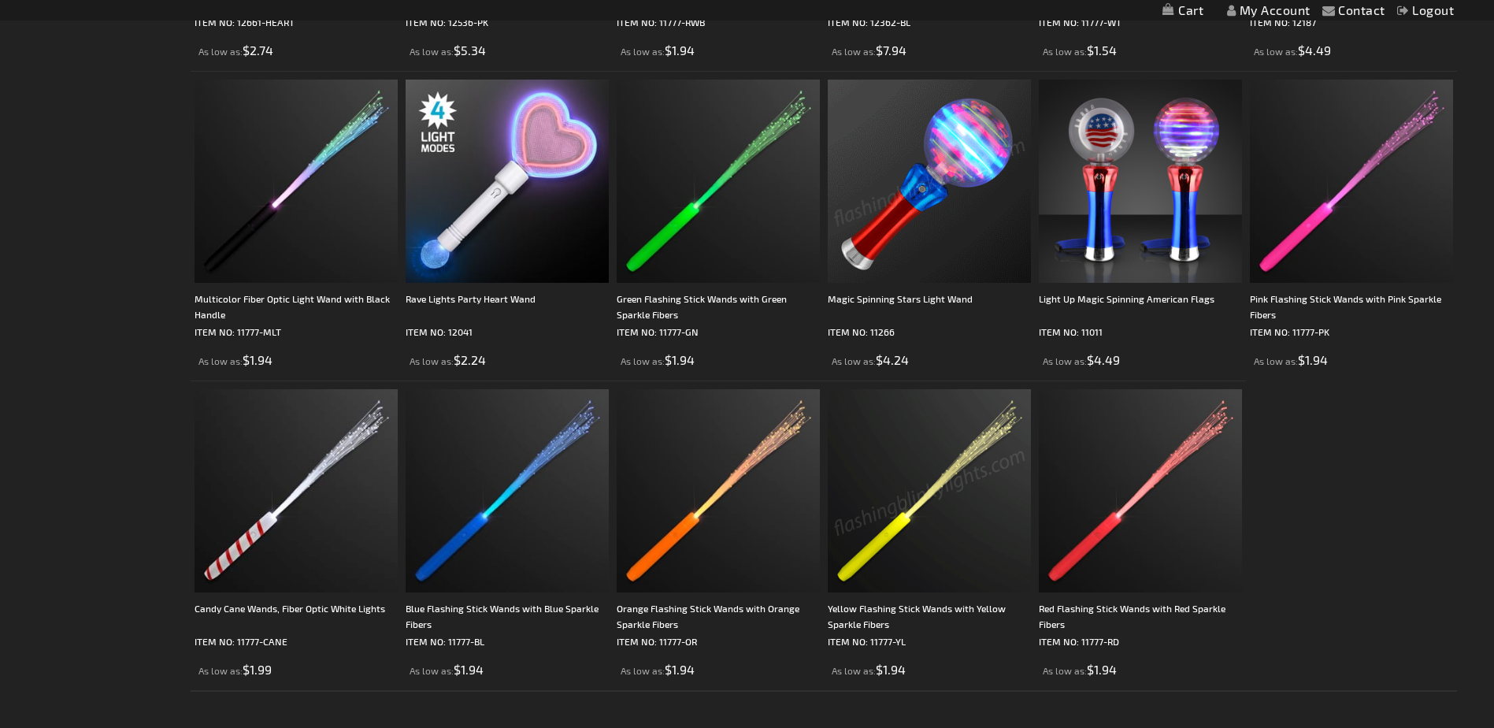
scroll to position [472, 0]
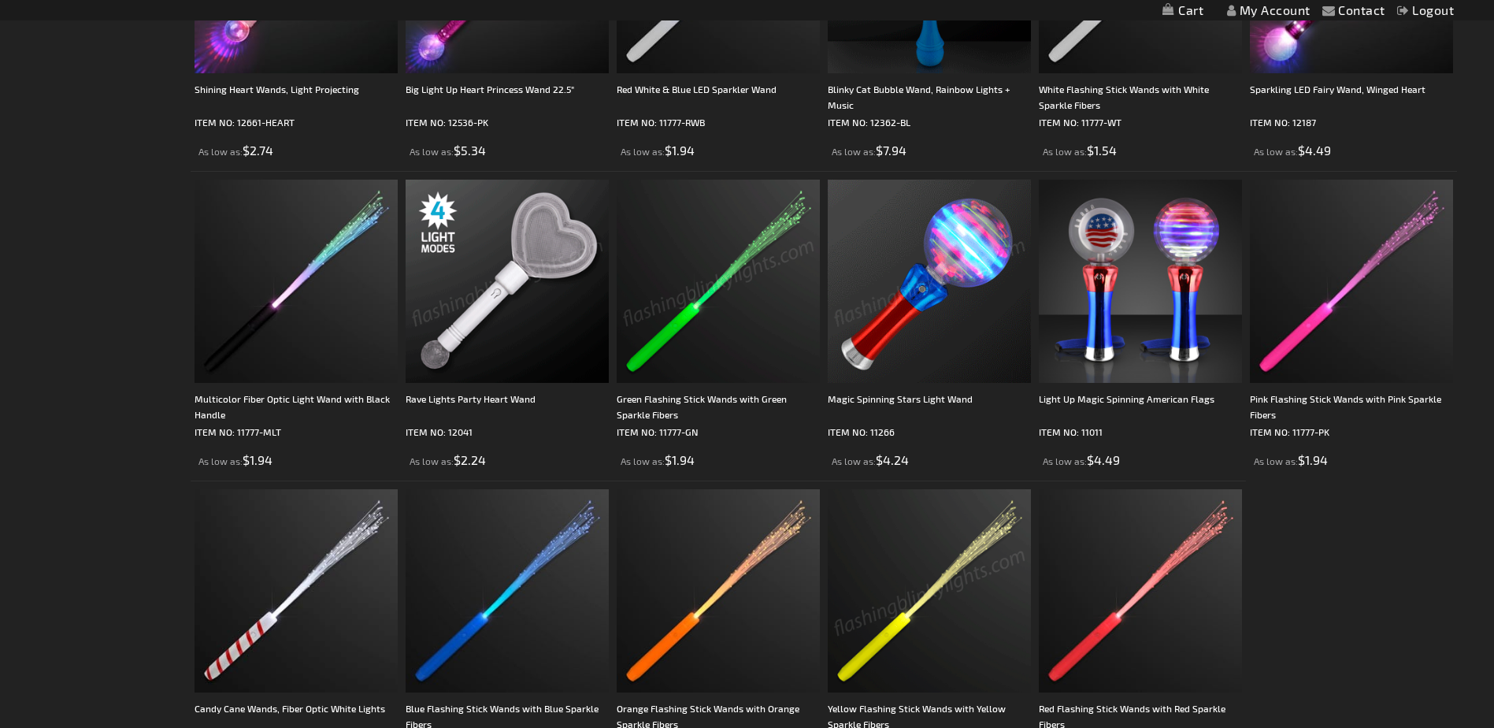
click at [536, 276] on img at bounding box center [506, 281] width 203 height 203
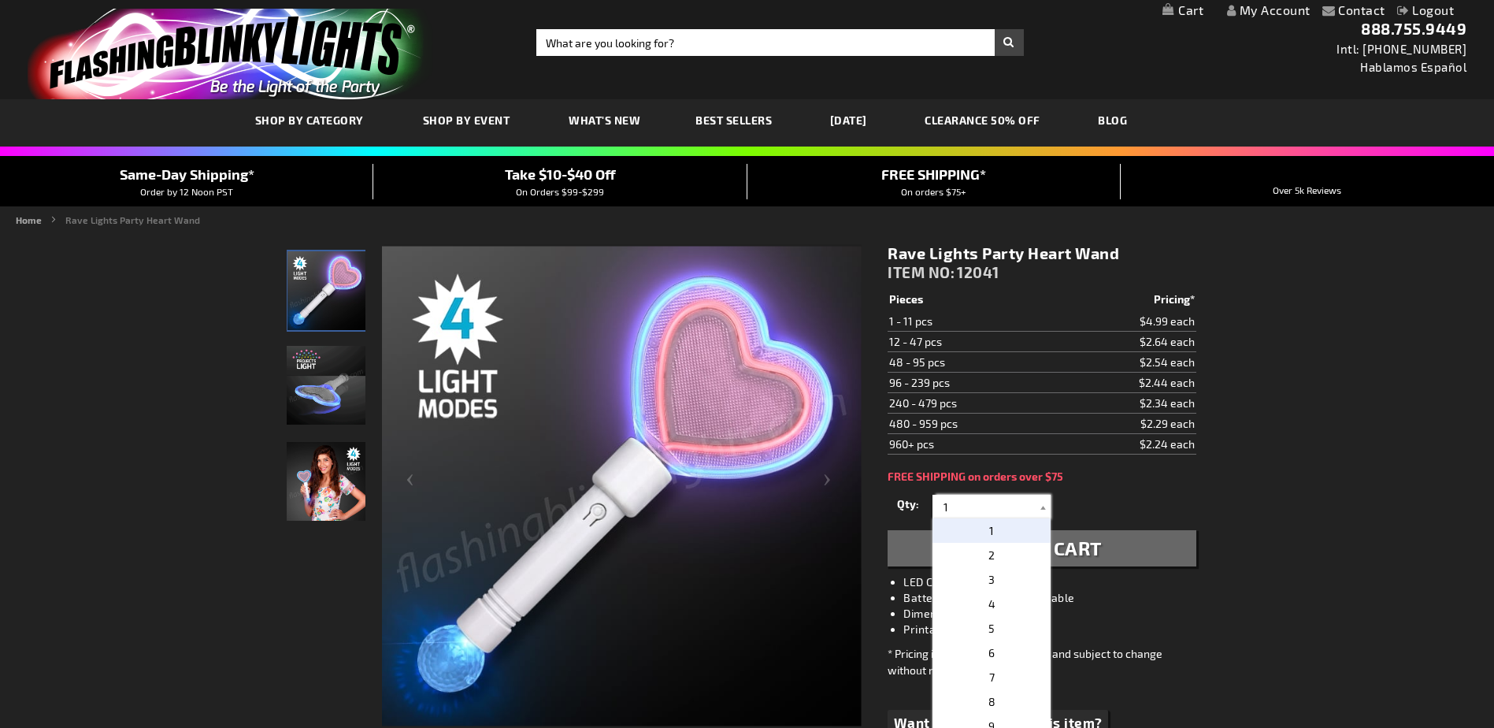
drag, startPoint x: 962, startPoint y: 505, endPoint x: 895, endPoint y: 501, distance: 67.1
click at [895, 501] on div "Qty 1 2 3 4 5 6 7 8 9 10 11 12 24 36 48 60 72 84 96 108 120 132 144 156 168" at bounding box center [1041, 506] width 308 height 31
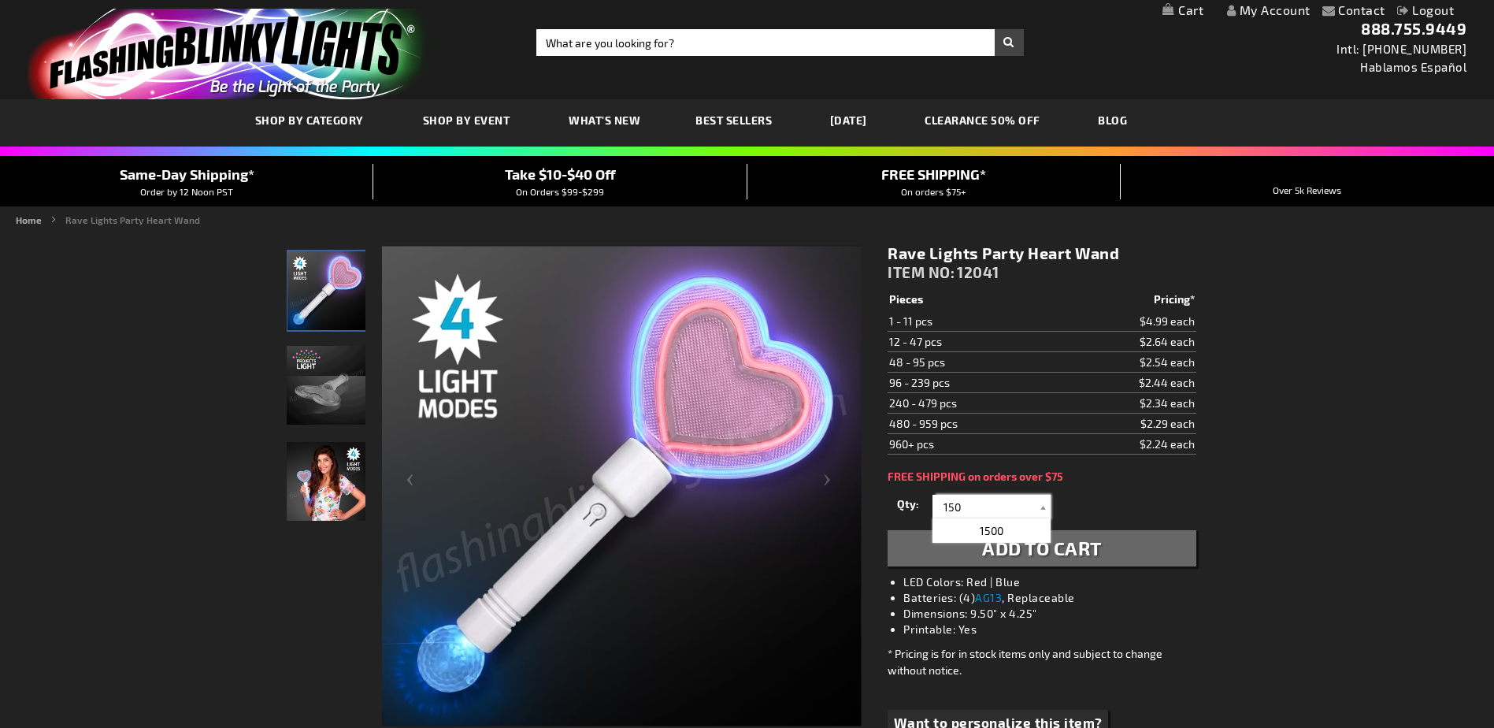
type input "150"
click at [1168, 483] on div "Rave Lights Party Heart Wand ITEM NO: 12041 $2.24 Pieces Pricing* 1 - 11 pcs $4…" at bounding box center [1041, 512] width 331 height 563
click at [1139, 536] on button "Add to Cart" at bounding box center [1041, 548] width 308 height 36
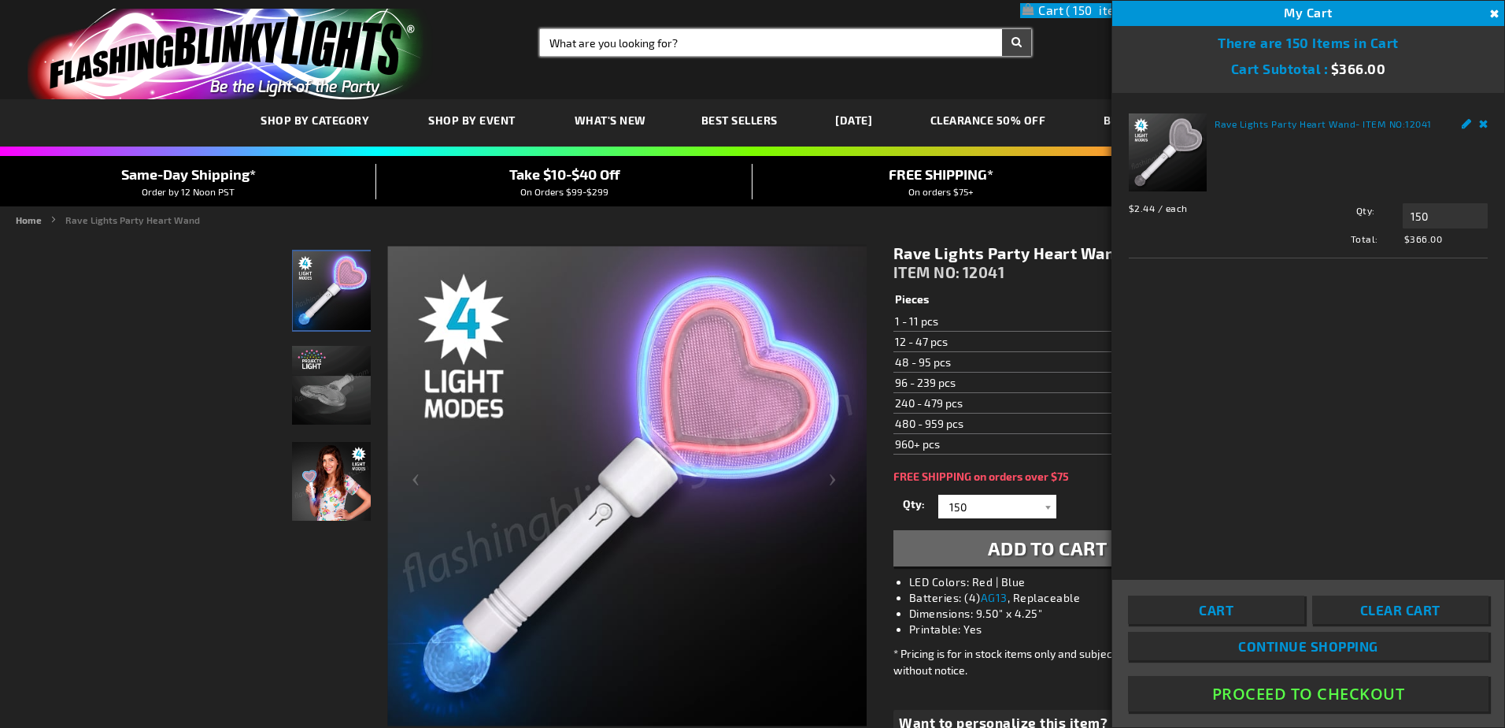
click at [728, 39] on input "Search" at bounding box center [785, 42] width 491 height 27
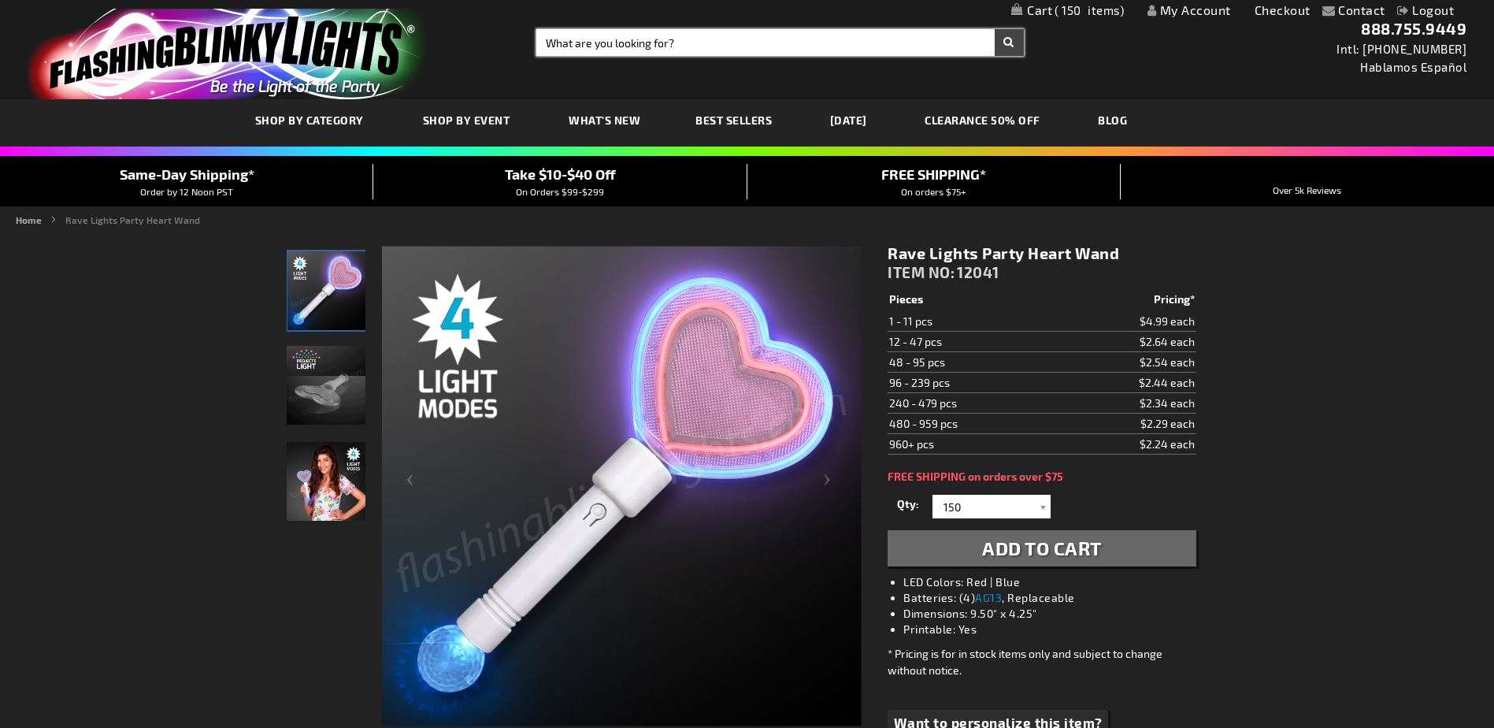
click at [745, 39] on input "Search" at bounding box center [779, 42] width 487 height 27
type input "luminary bag"
click at [994, 29] on button "Search" at bounding box center [1008, 42] width 29 height 27
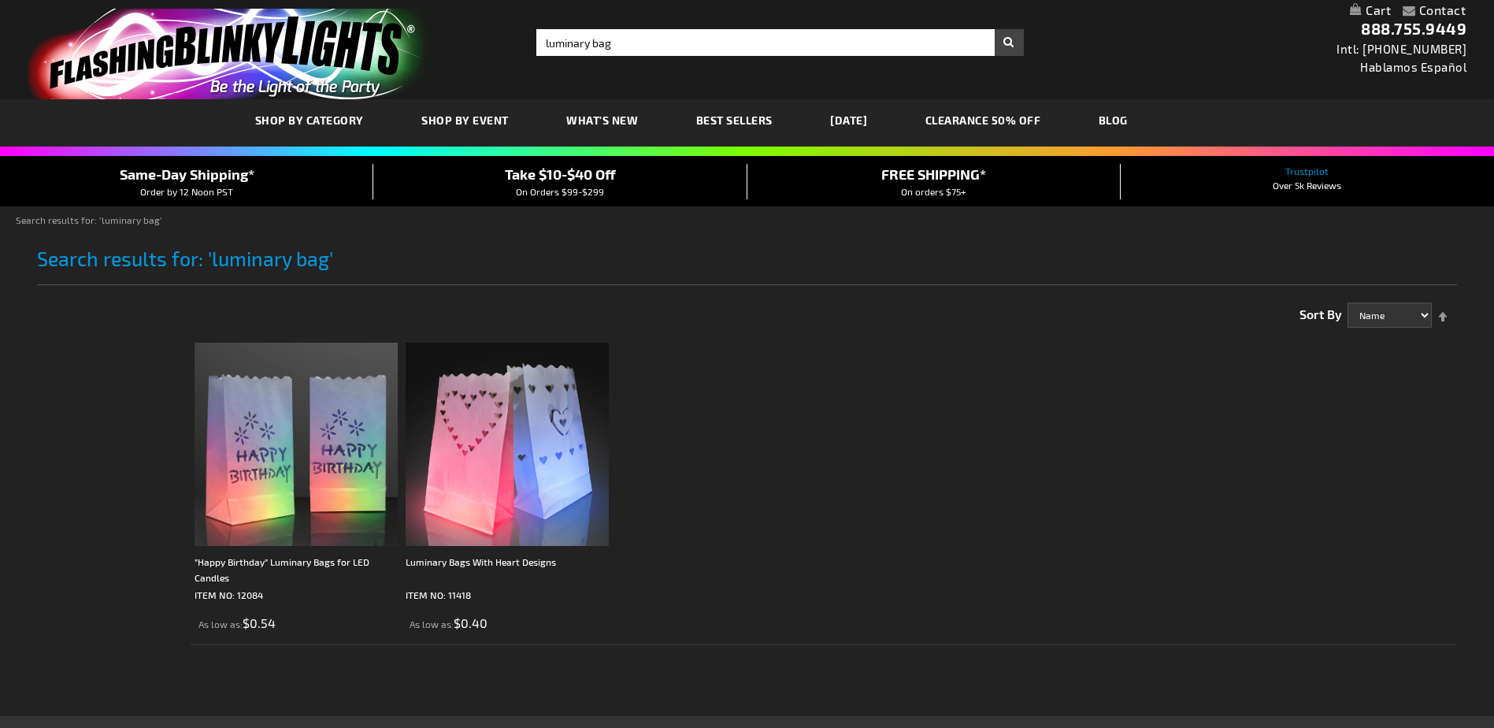
click at [486, 470] on img at bounding box center [506, 443] width 203 height 203
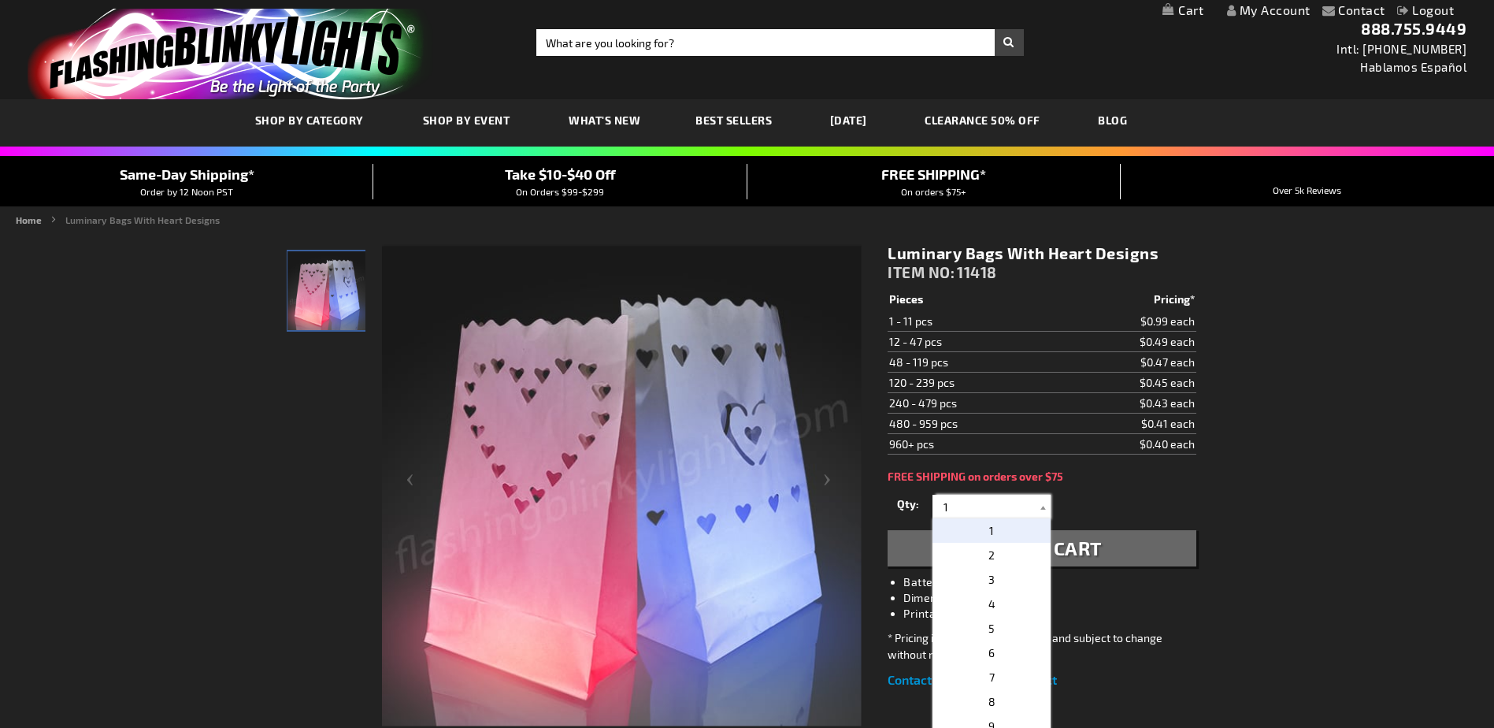
click at [978, 505] on input "1" at bounding box center [993, 506] width 114 height 24
drag, startPoint x: 978, startPoint y: 503, endPoint x: 913, endPoint y: 503, distance: 65.3
click at [913, 503] on div "Qty 1 2 3 4 5 6 7 8 9 10 11 12 24 36 48 60 72 84 96 108 120 132 144 156 168" at bounding box center [1041, 506] width 308 height 31
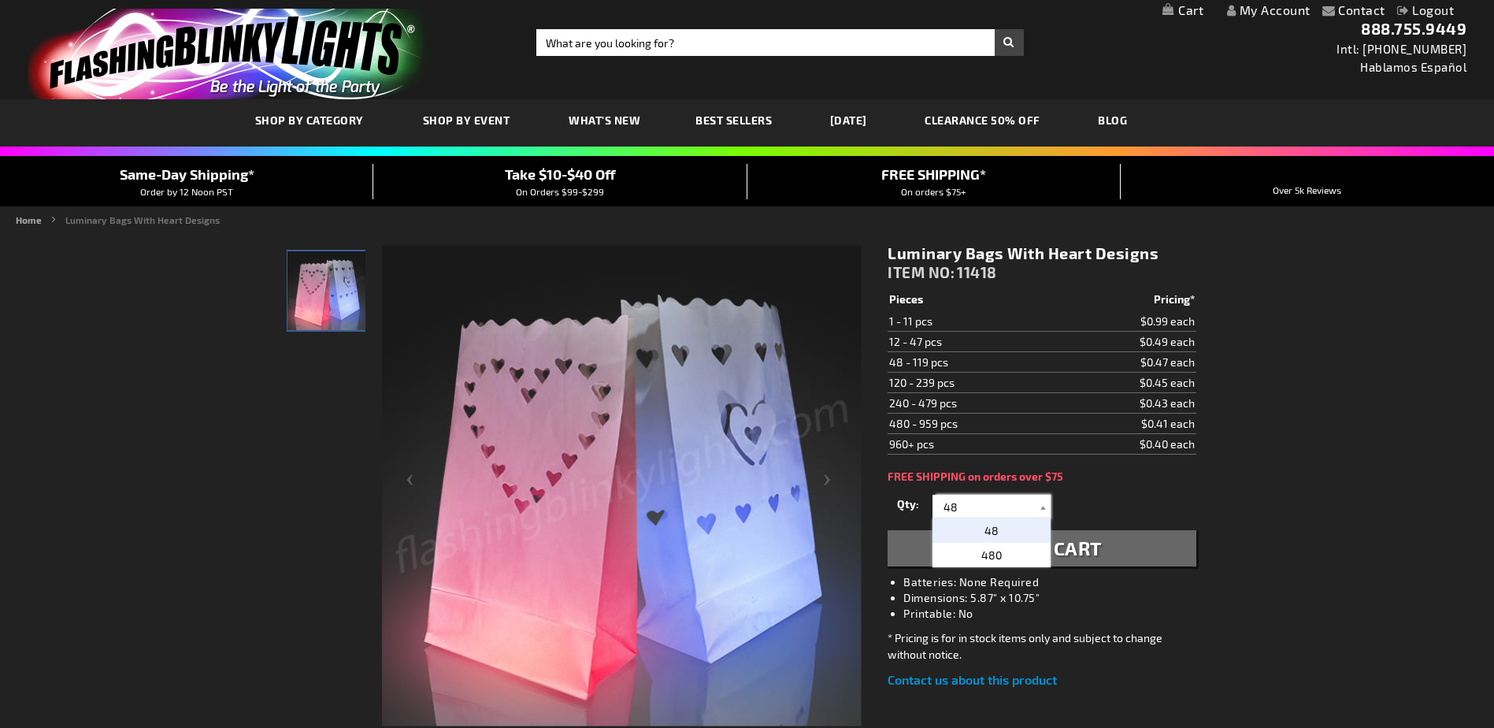
type input "48"
click at [1119, 546] on button "Add to Cart" at bounding box center [1041, 548] width 308 height 36
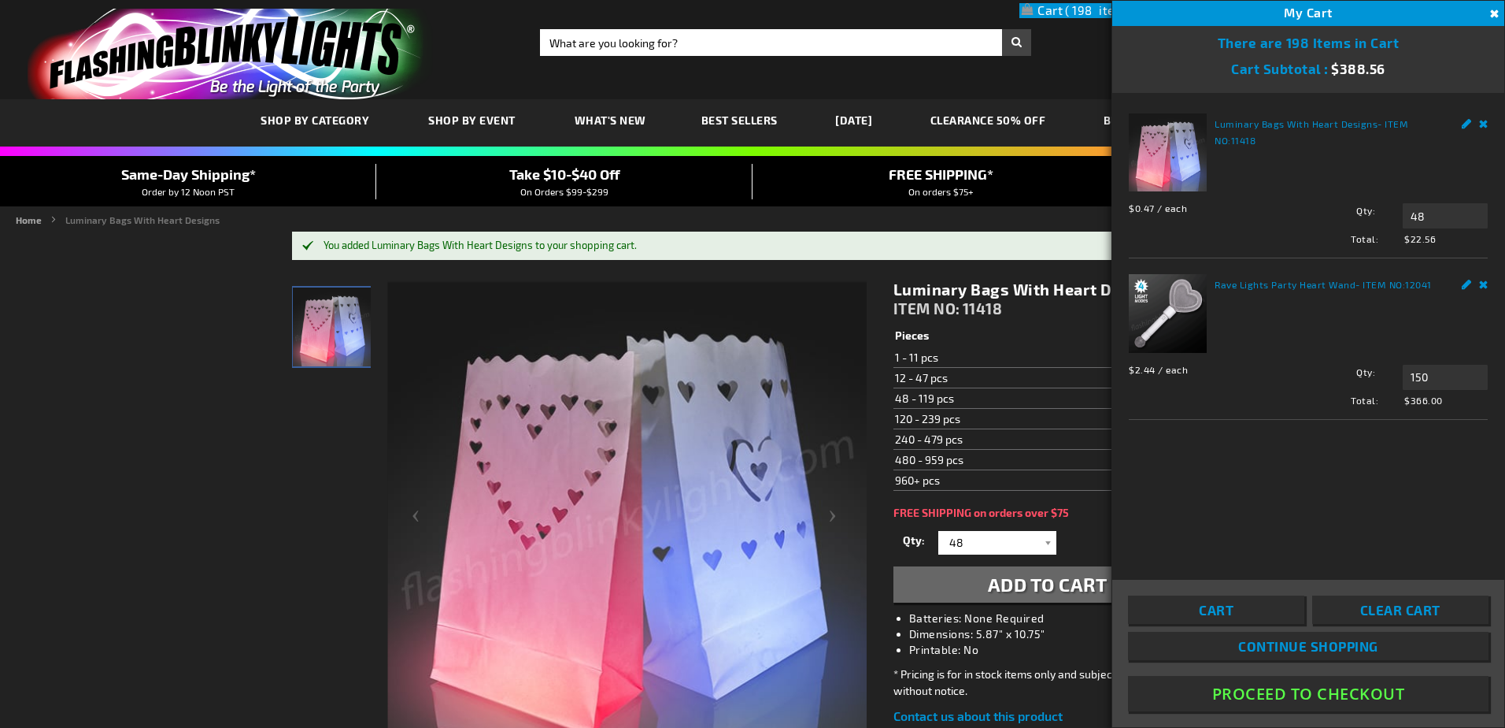
click at [1306, 698] on button "Proceed To Checkout" at bounding box center [1308, 693] width 361 height 35
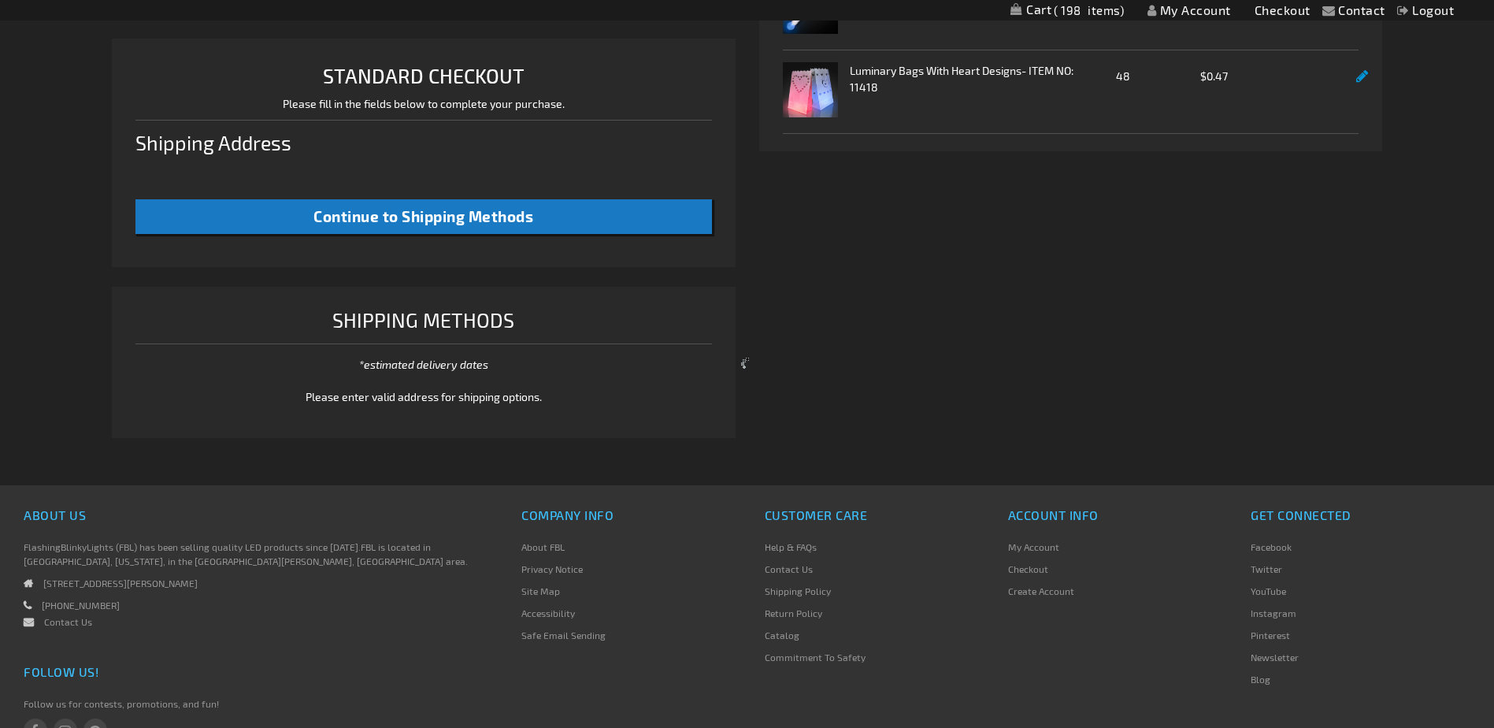
select select "US"
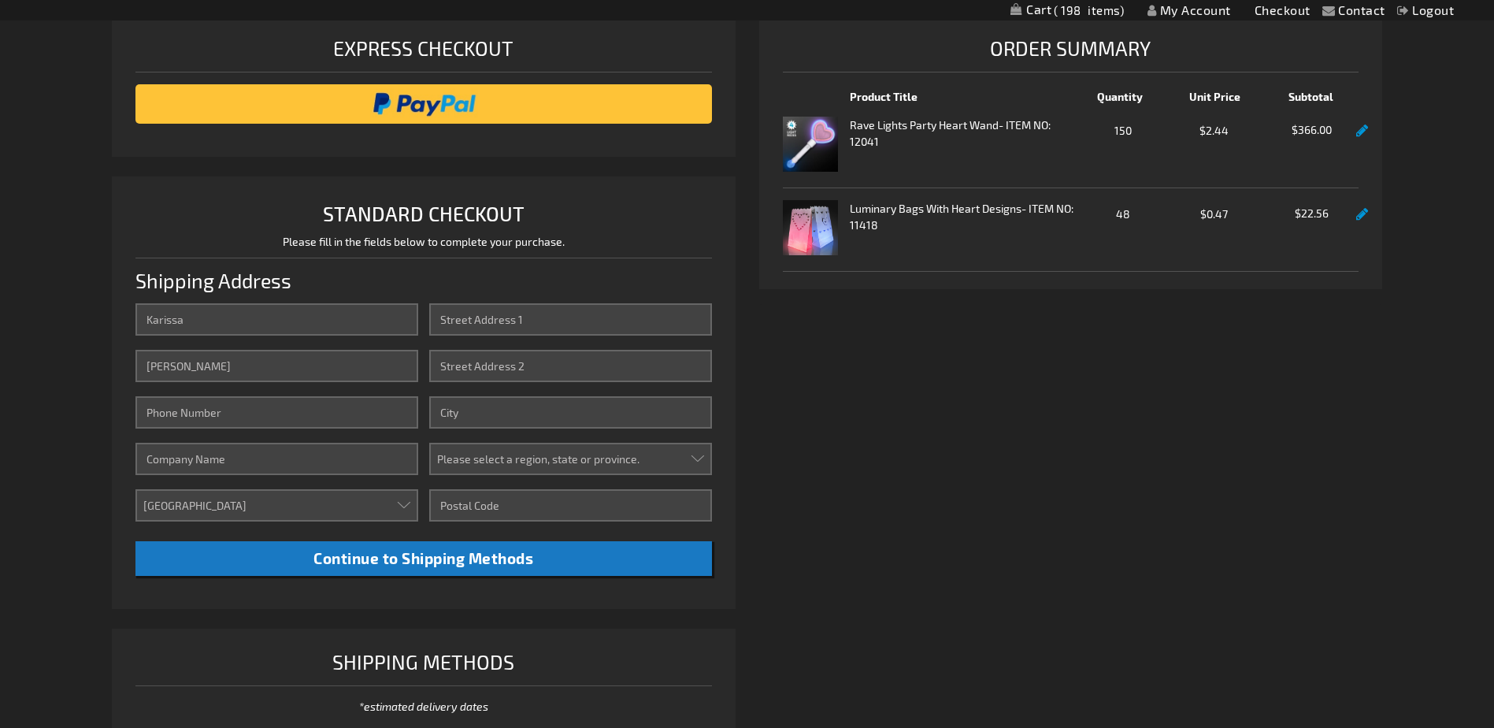
scroll to position [236, 0]
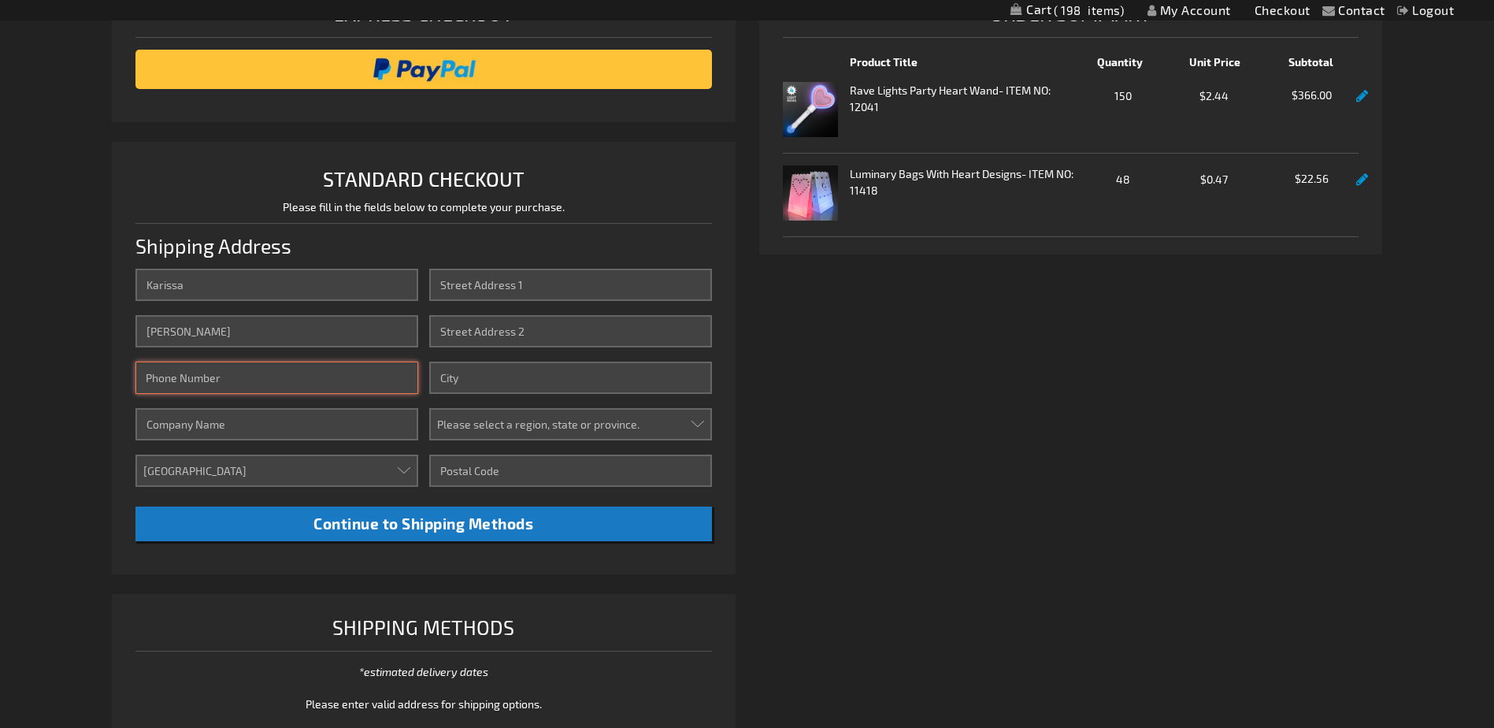
click at [174, 376] on input "Phone Number" at bounding box center [276, 377] width 282 height 32
type input "9096535091"
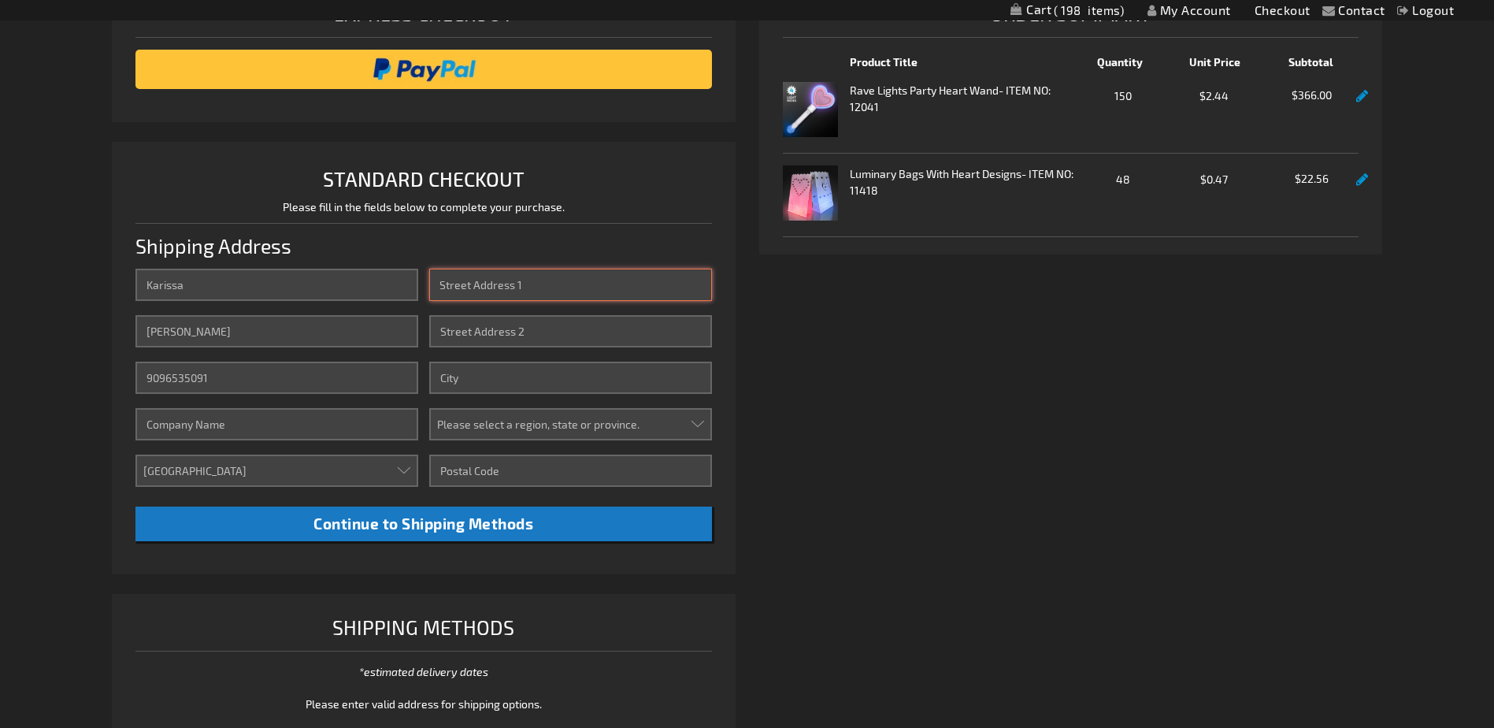
type input "1405 E Washington St"
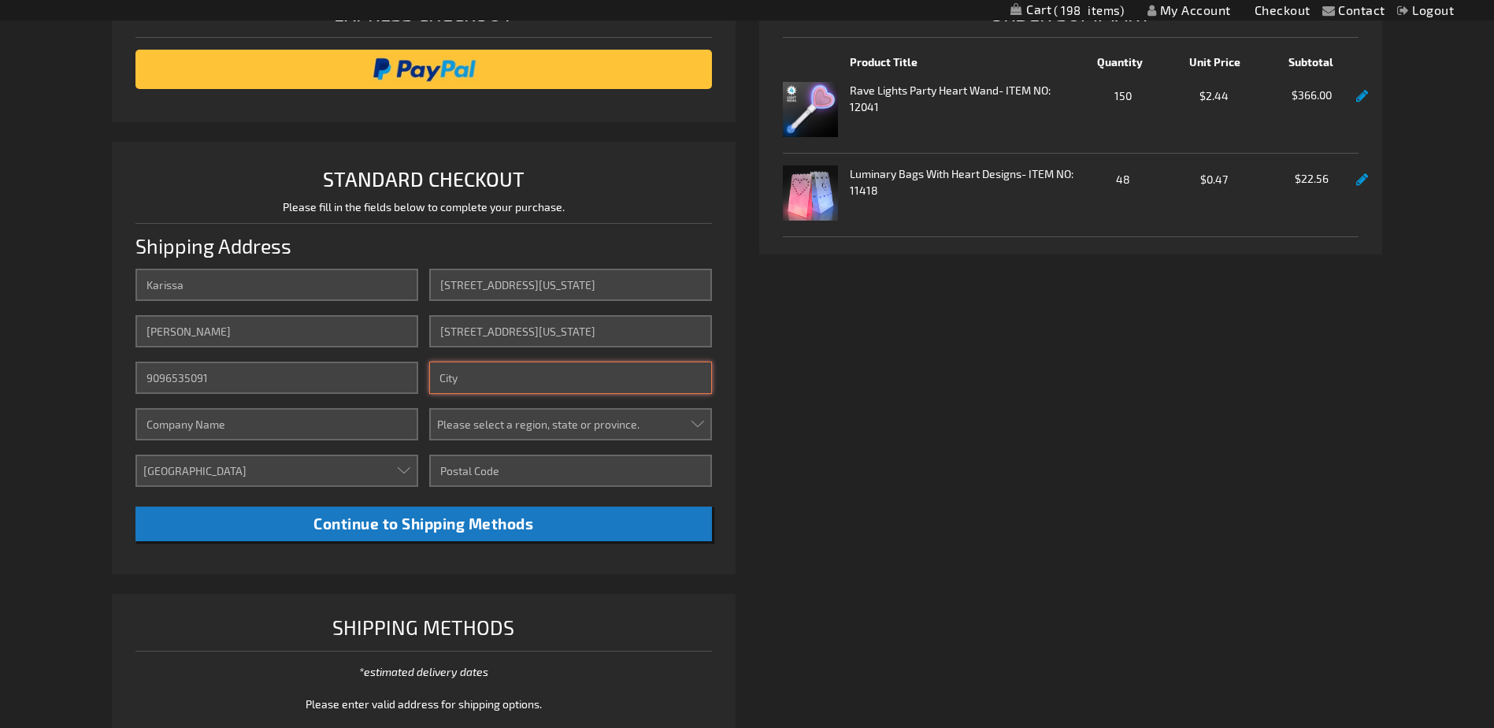
type input "Colton"
type input "92324"
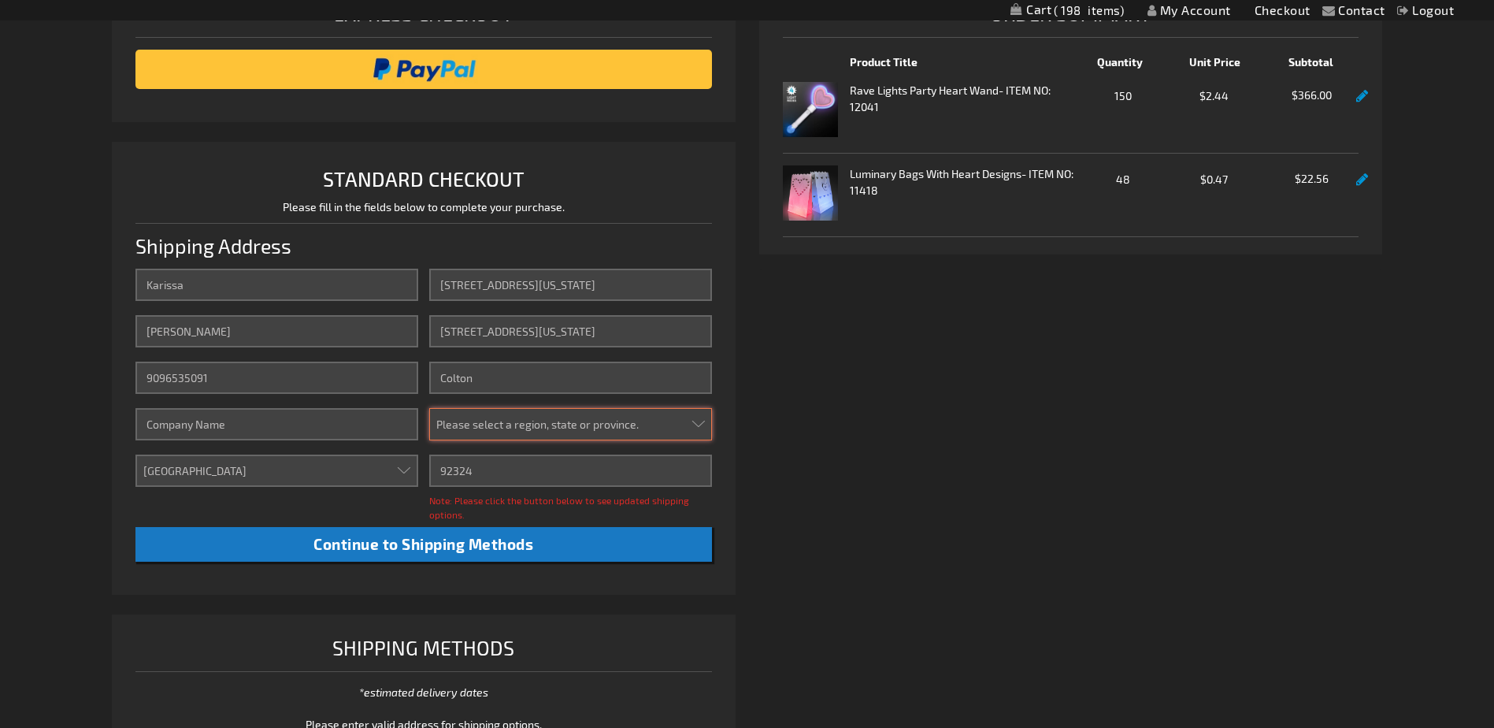
click at [504, 428] on select "Please select a region, state or province. Alabama Alaska Arizona Arkansas Cali…" at bounding box center [570, 424] width 282 height 32
select select "12"
click at [429, 408] on select "Please select a region, state or province. Alabama Alaska Arizona Arkansas Cali…" at bounding box center [570, 424] width 282 height 32
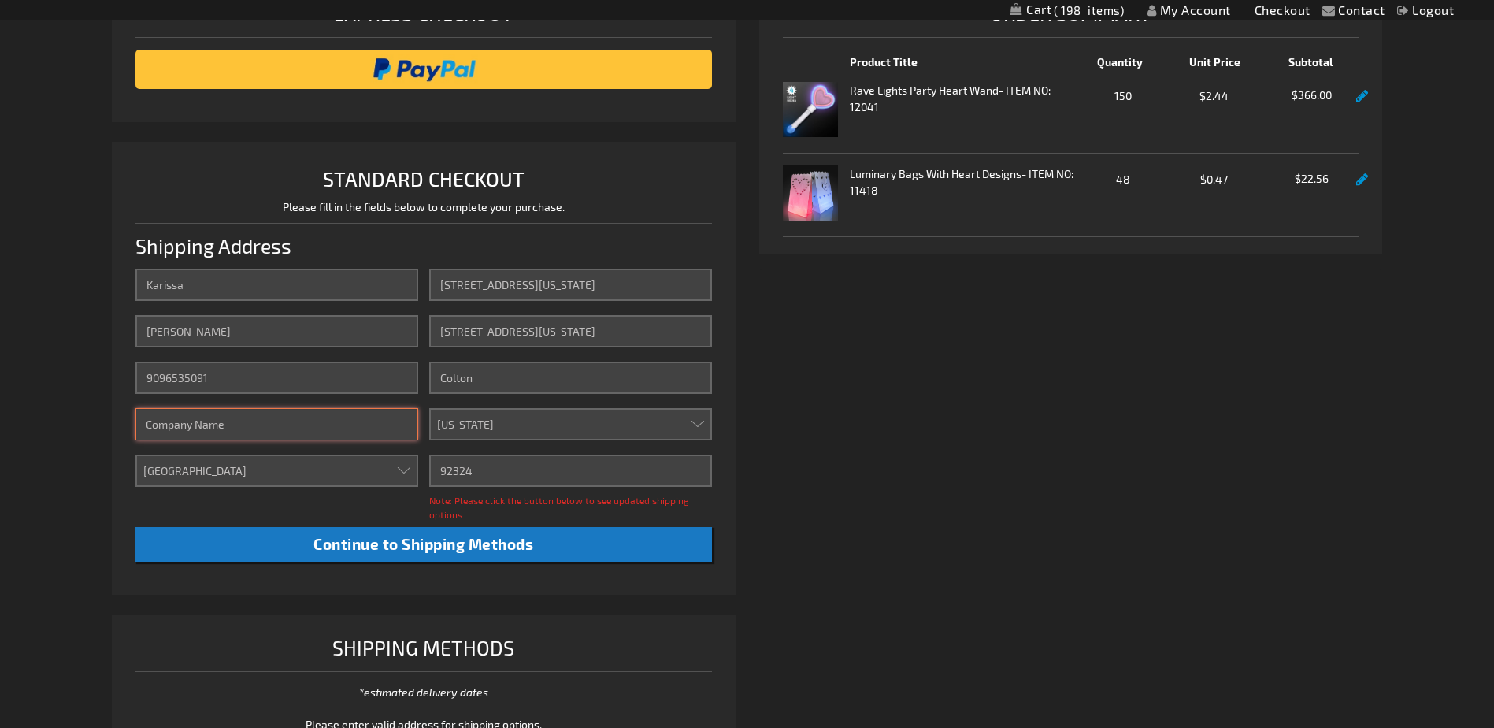
click at [346, 426] on input "Company" at bounding box center [276, 424] width 282 height 32
type input "Fiesta Village Family Fun Park"
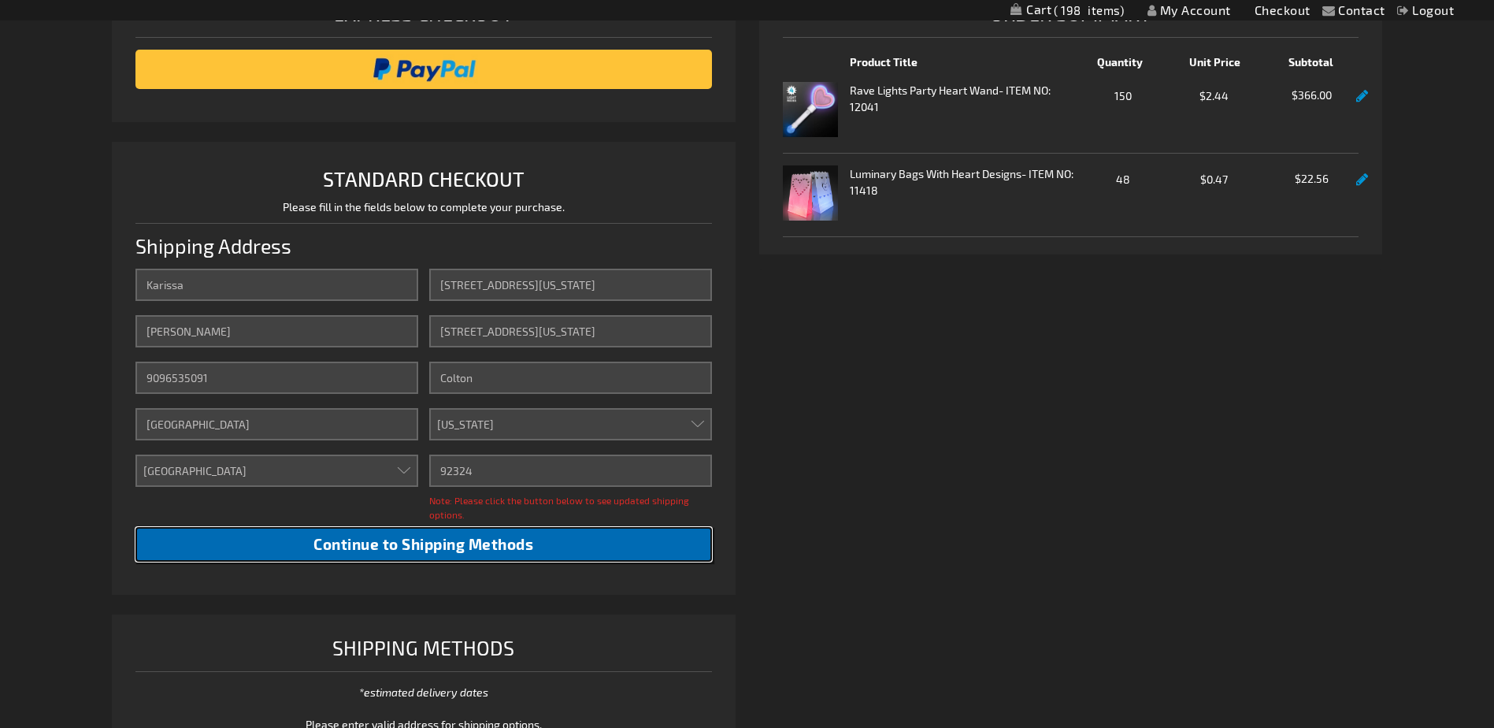
click at [459, 542] on span "Continue to Shipping Methods" at bounding box center [423, 544] width 220 height 18
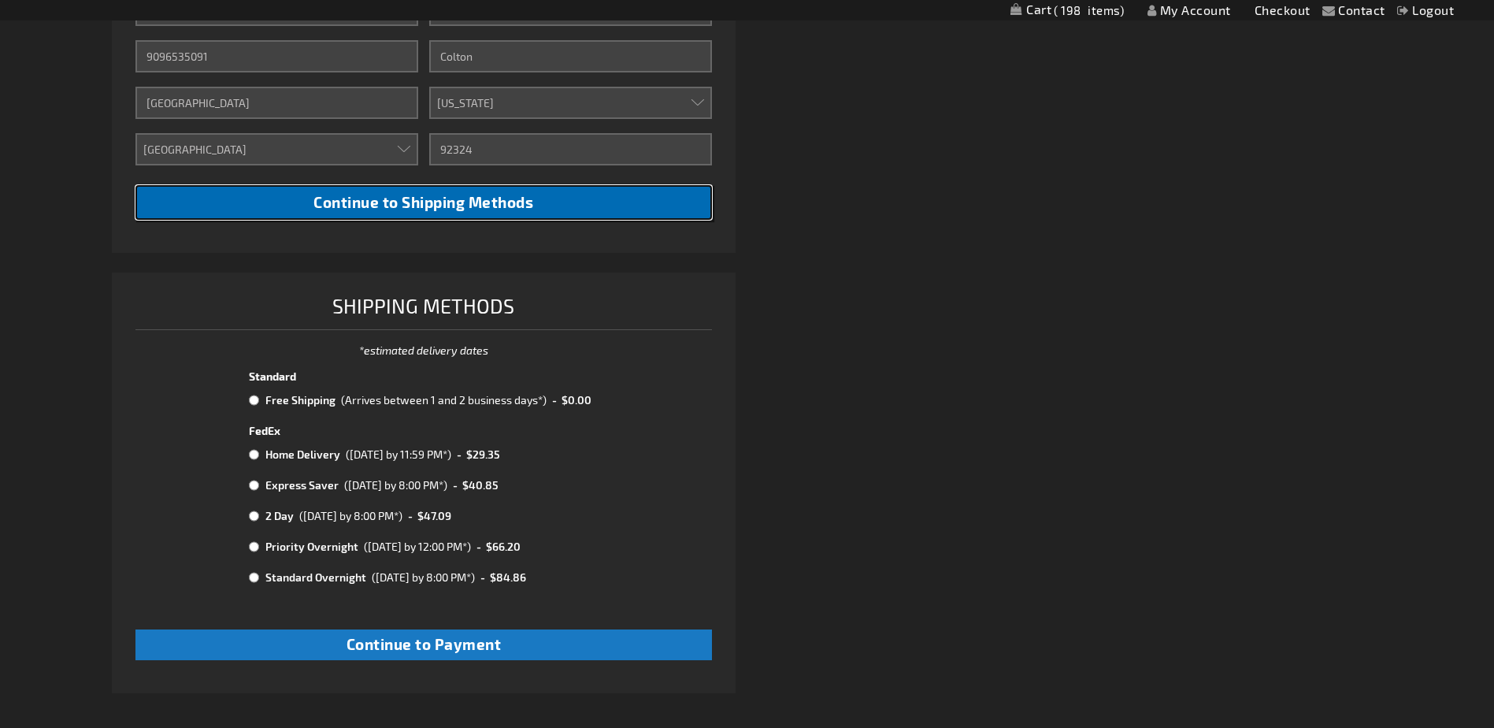
scroll to position [630, 0]
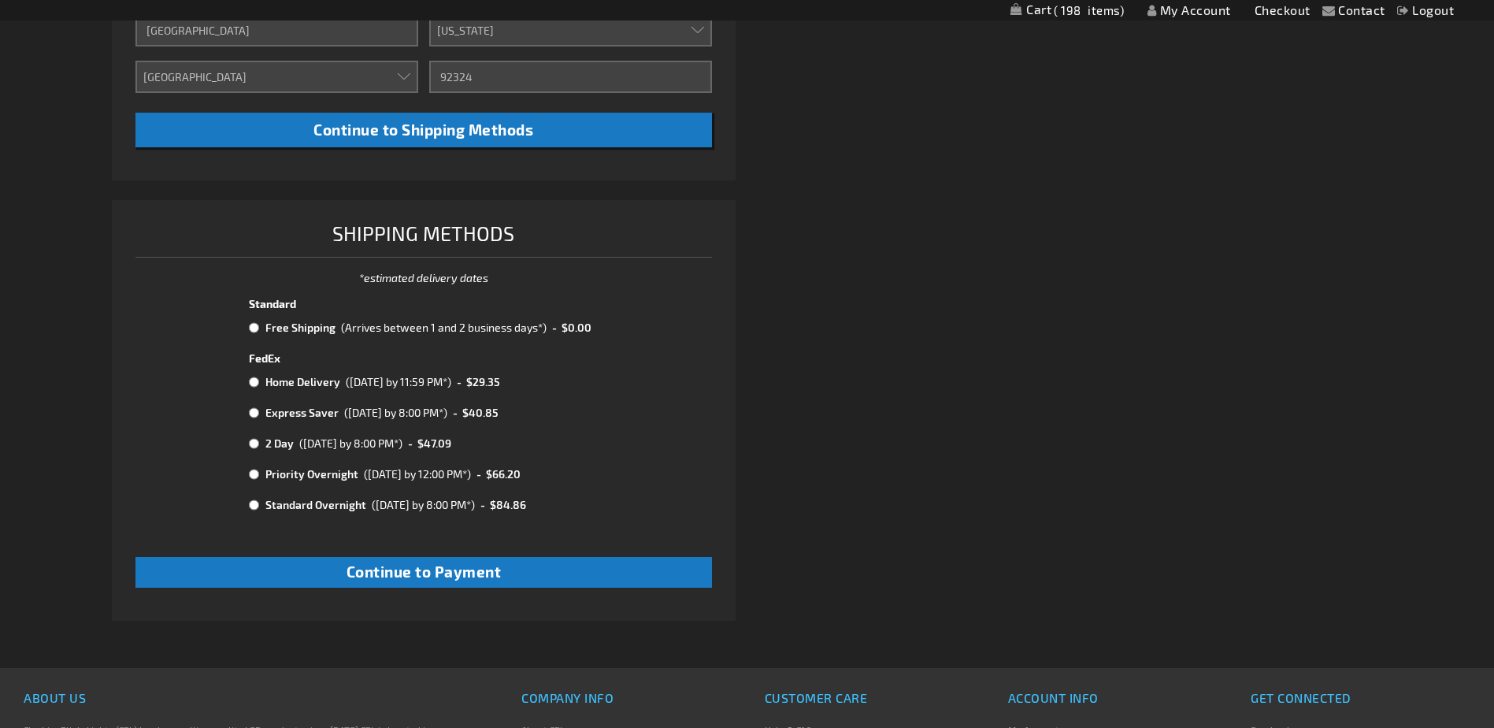
click at [254, 325] on input "radio" at bounding box center [254, 327] width 10 height 13
radio input "true"
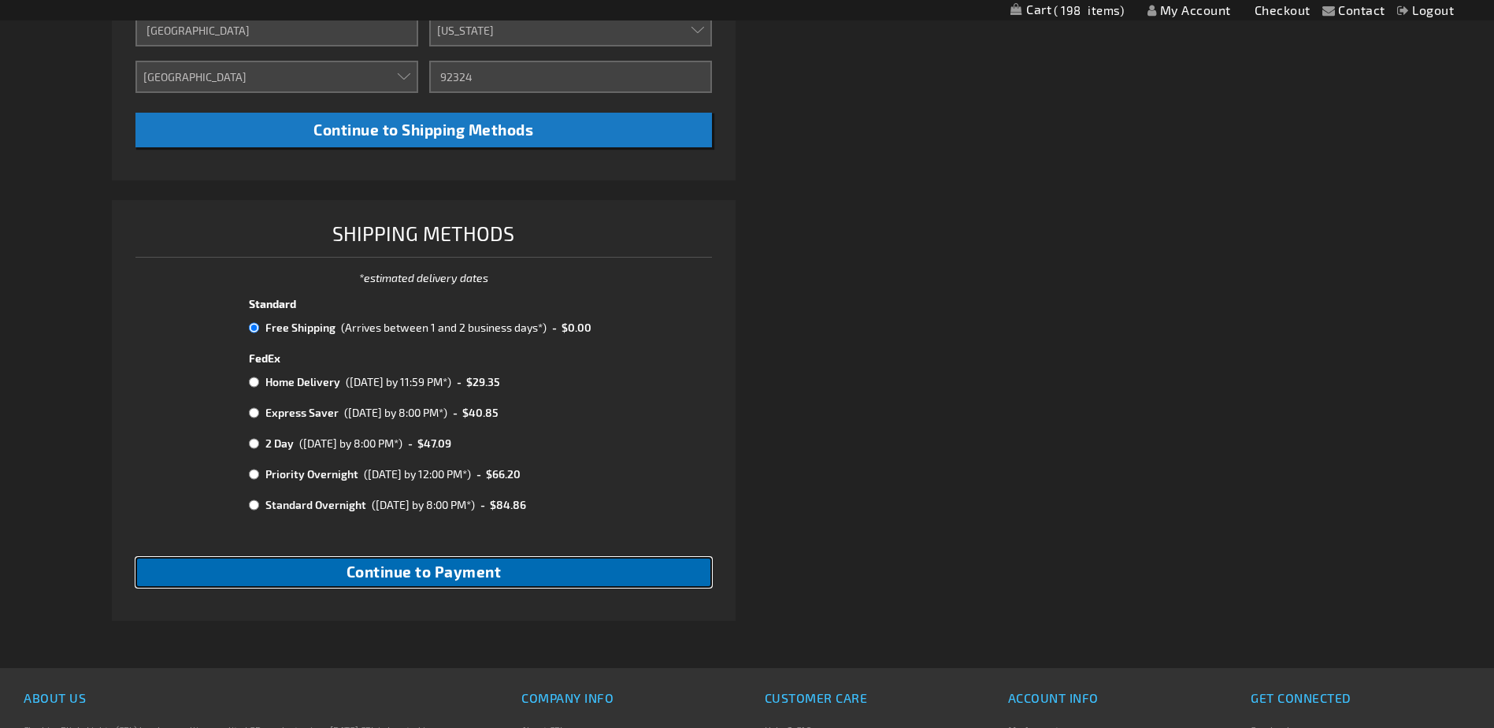
click at [516, 579] on button "Continue to Payment" at bounding box center [423, 572] width 576 height 31
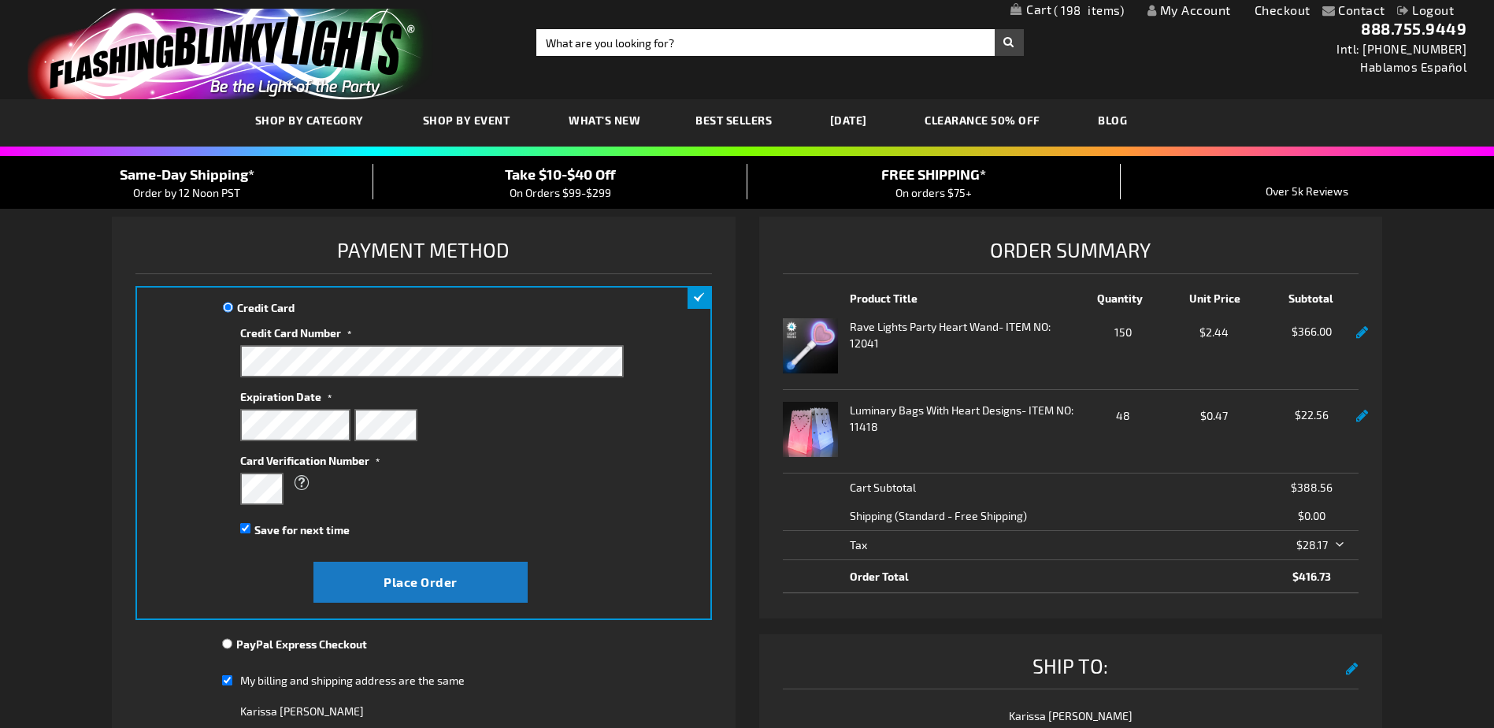
click at [650, 314] on div "Credit Card Credit Card Information" at bounding box center [423, 453] width 576 height 334
click at [287, 531] on span "Save for next time" at bounding box center [301, 529] width 95 height 13
click at [250, 531] on input "Save for next time" at bounding box center [245, 528] width 10 height 10
checkbox input "false"
click at [386, 574] on span "Place Order" at bounding box center [420, 581] width 74 height 15
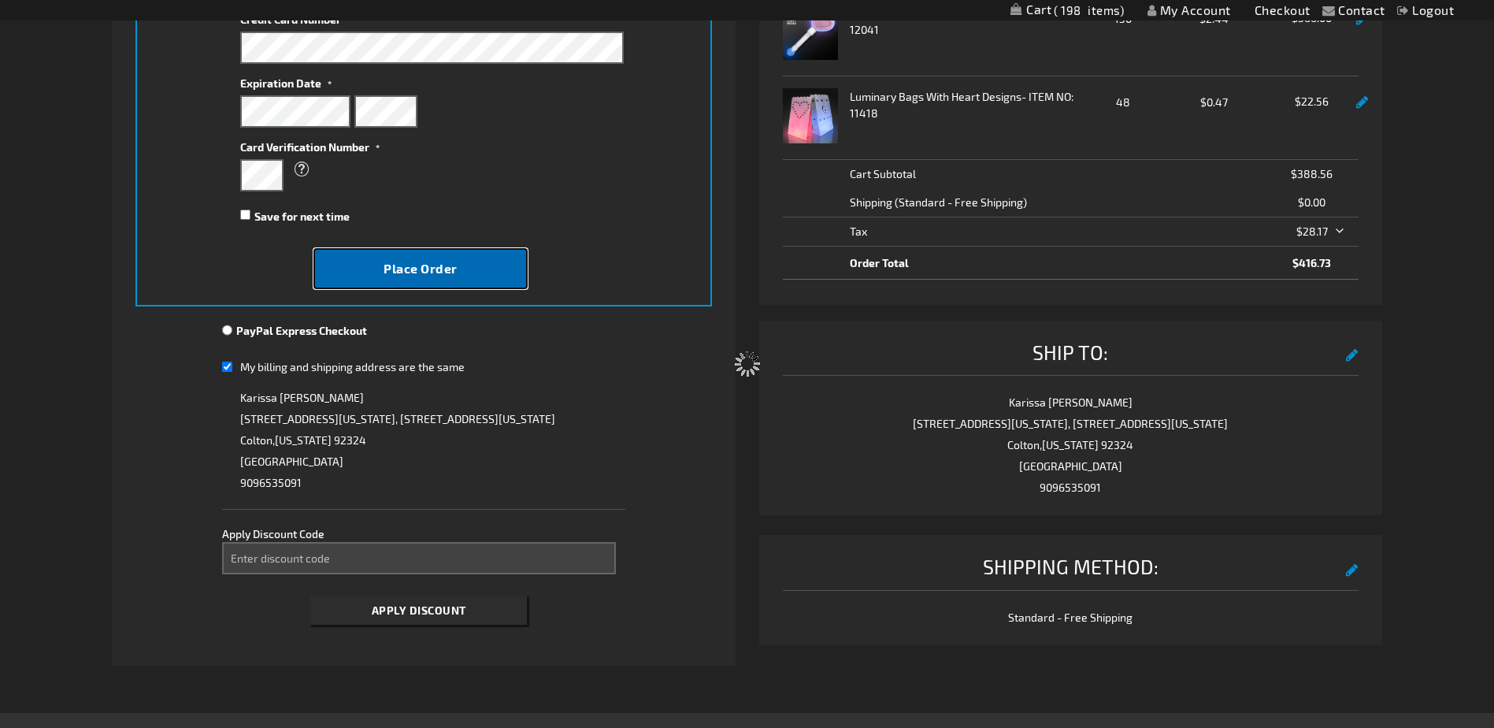
scroll to position [315, 0]
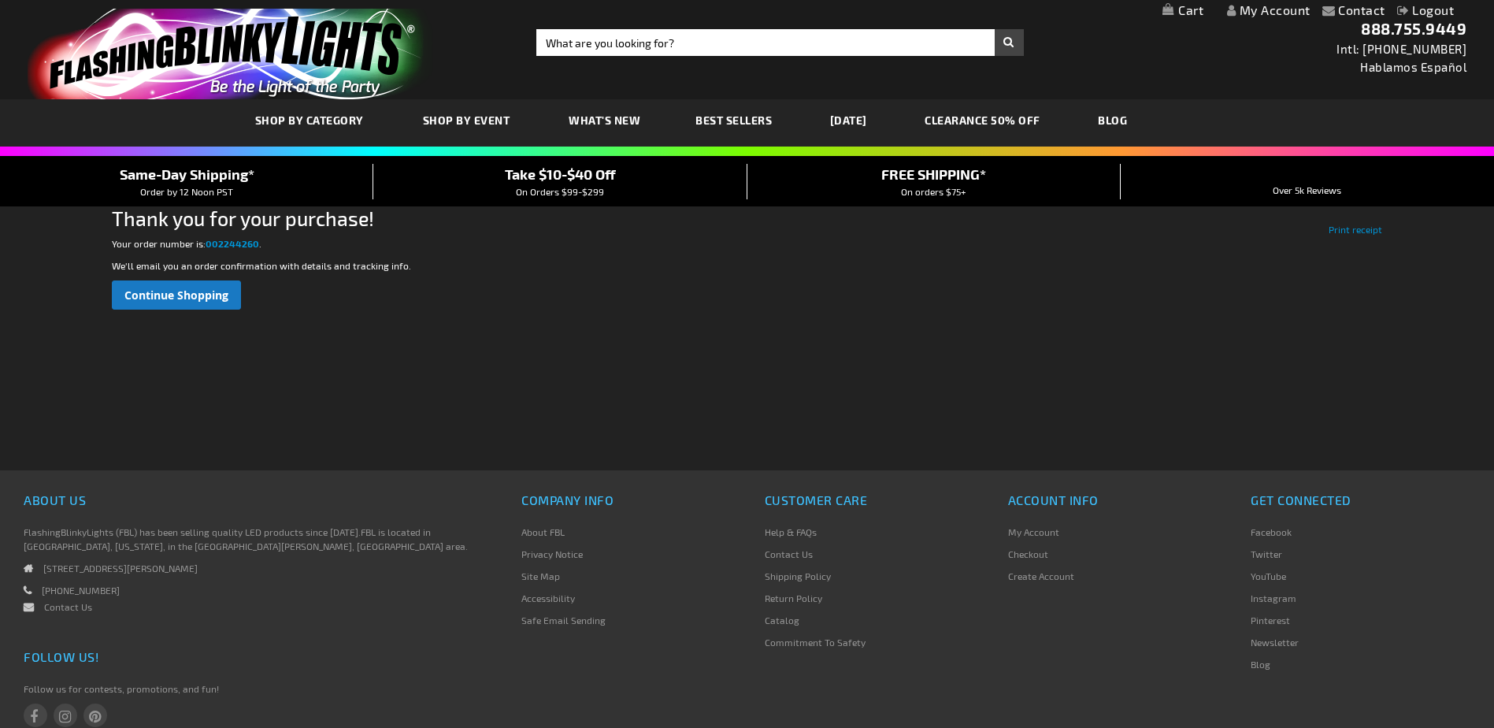
click at [408, 287] on div "Continue Shopping" at bounding box center [746, 294] width 1269 height 29
